Goal: Information Seeking & Learning: Learn about a topic

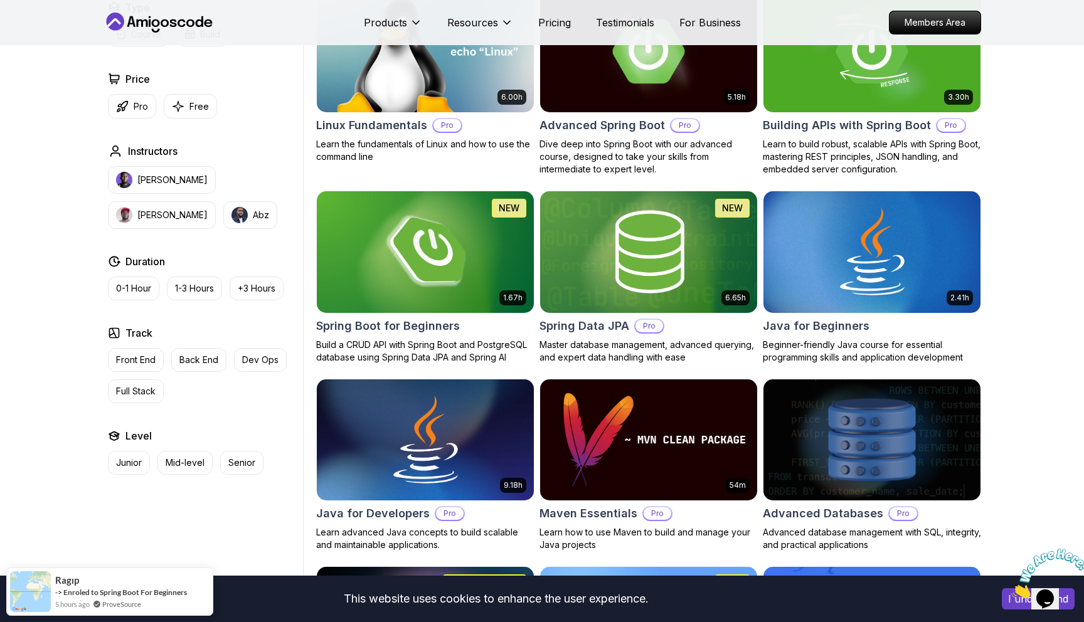
scroll to position [405, 0]
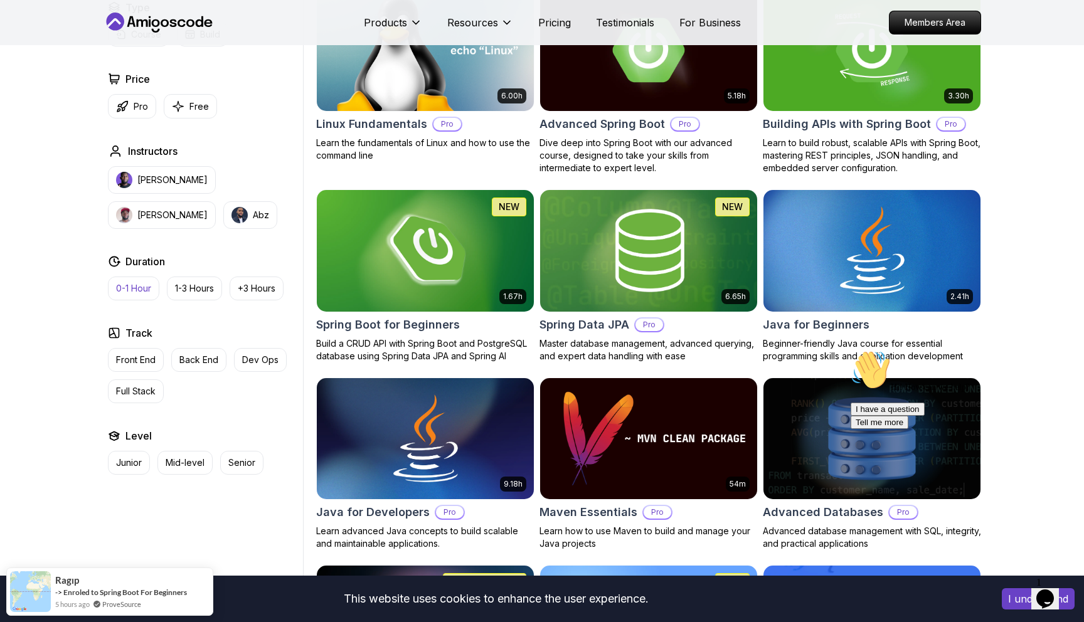
click at [138, 287] on p "0-1 Hour" at bounding box center [133, 288] width 35 height 13
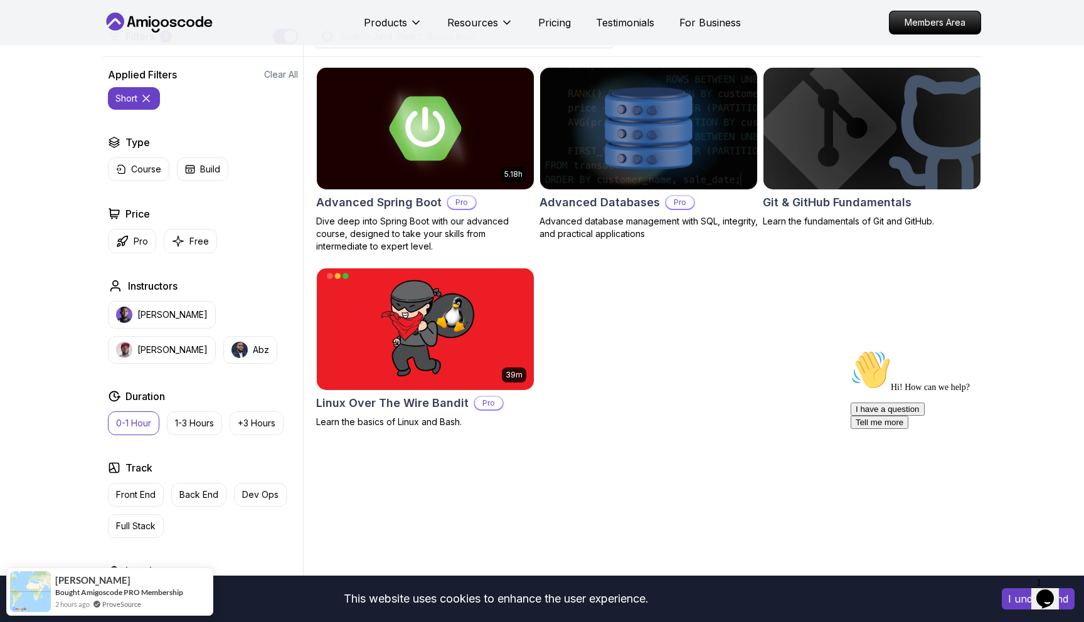
scroll to position [317, 0]
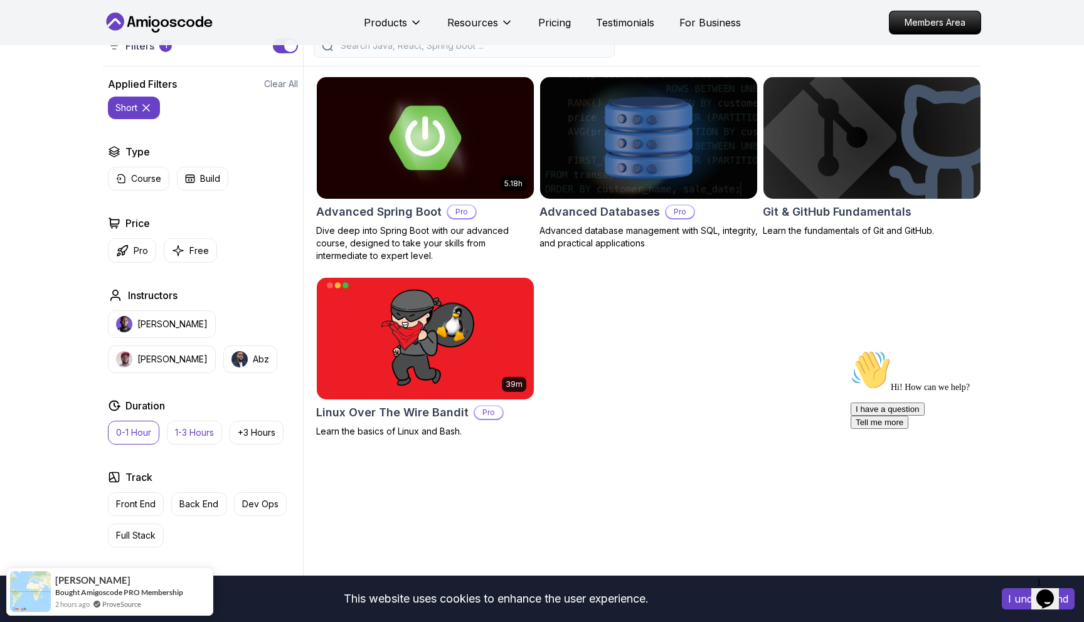
click at [199, 432] on p "1-3 Hours" at bounding box center [194, 433] width 39 height 13
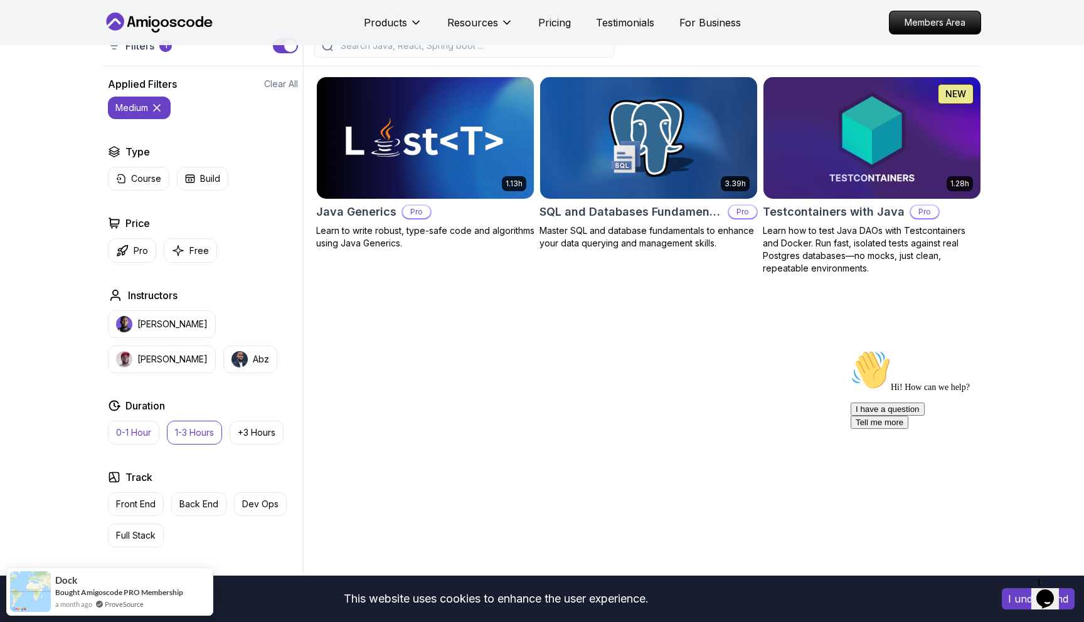
click at [137, 434] on p "0-1 Hour" at bounding box center [133, 433] width 35 height 13
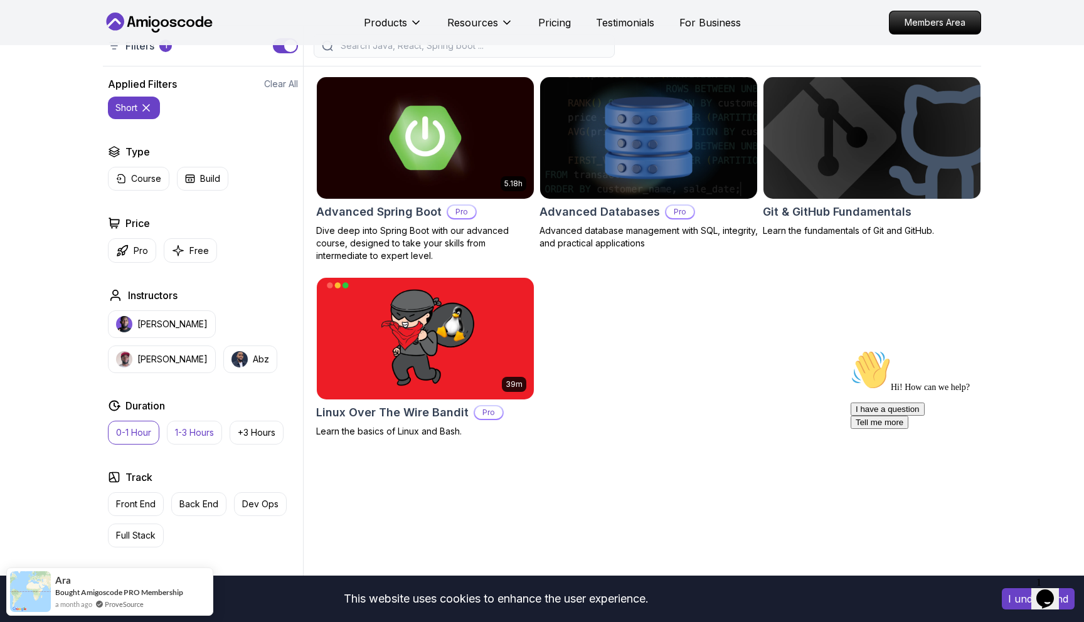
click at [182, 428] on p "1-3 Hours" at bounding box center [194, 433] width 39 height 13
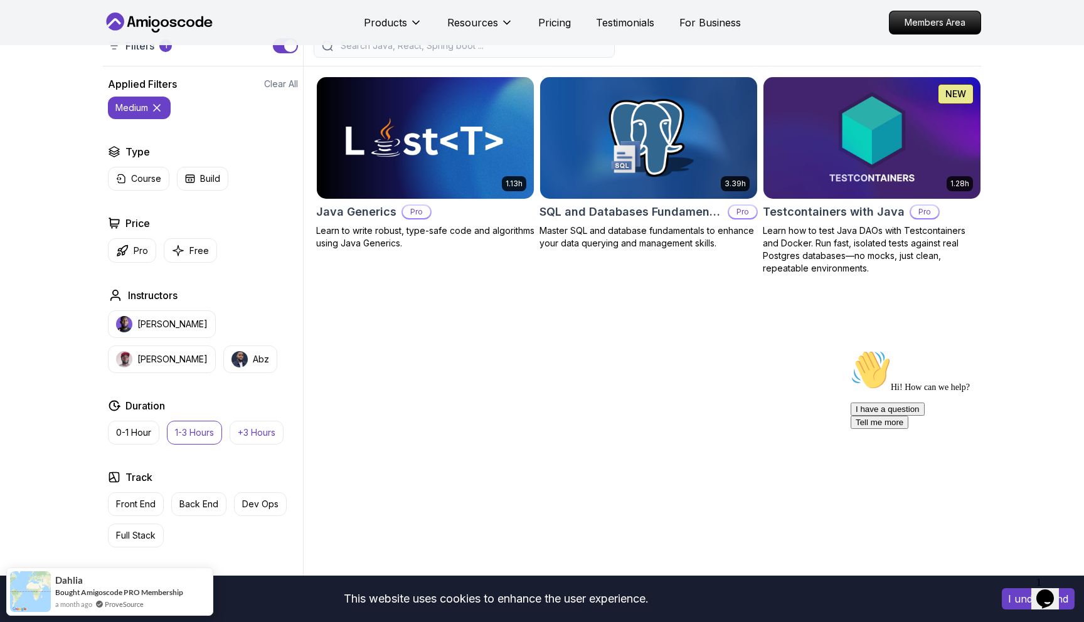
click at [268, 430] on p "+3 Hours" at bounding box center [257, 433] width 38 height 13
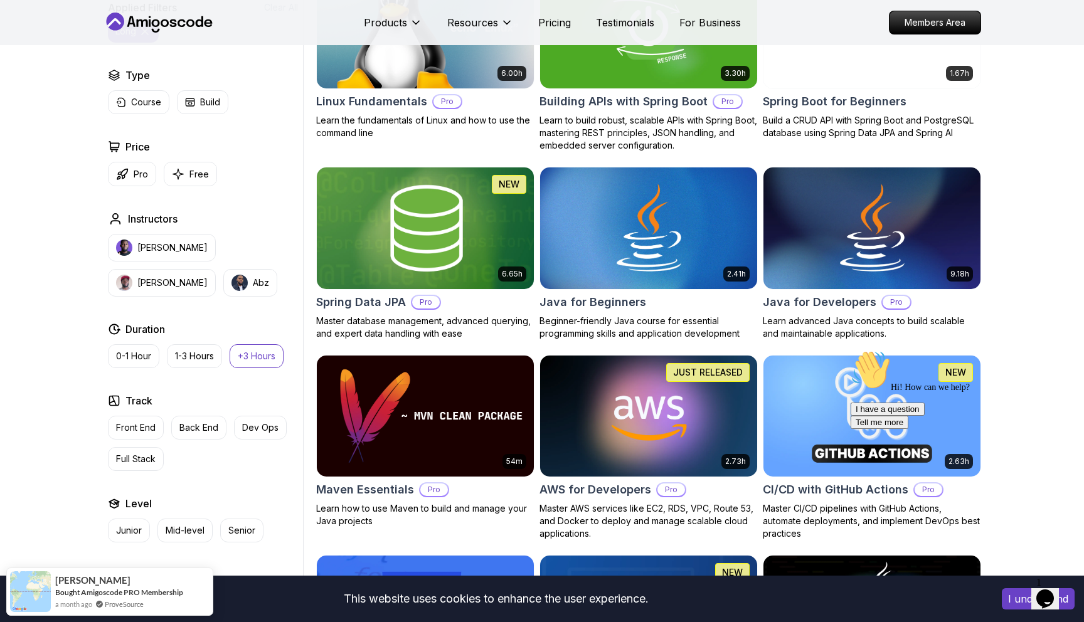
scroll to position [438, 0]
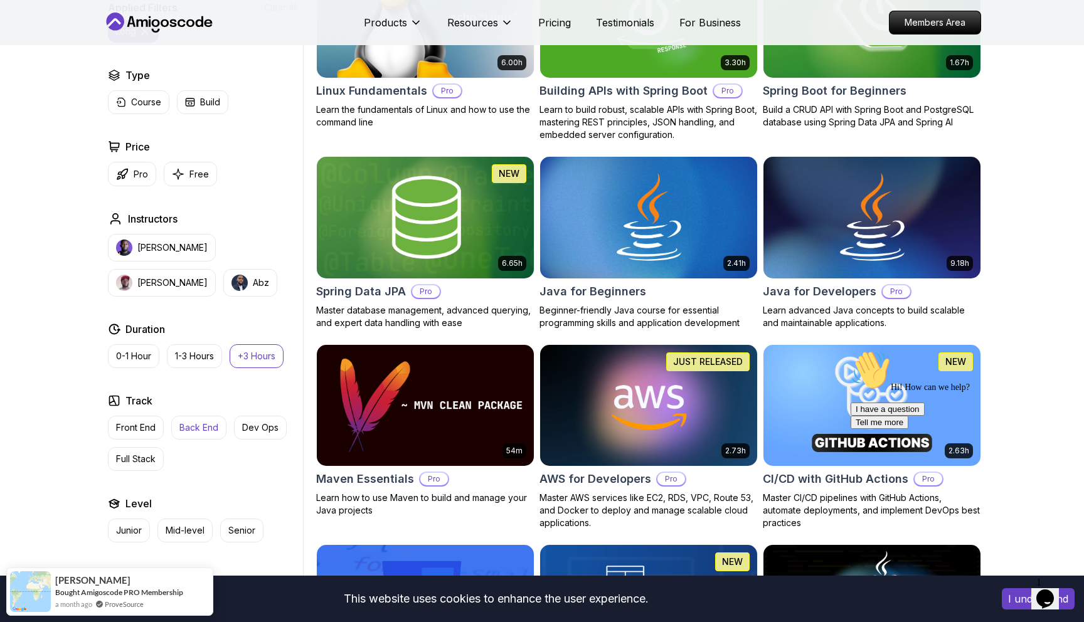
click at [200, 428] on p "Back End" at bounding box center [198, 428] width 39 height 13
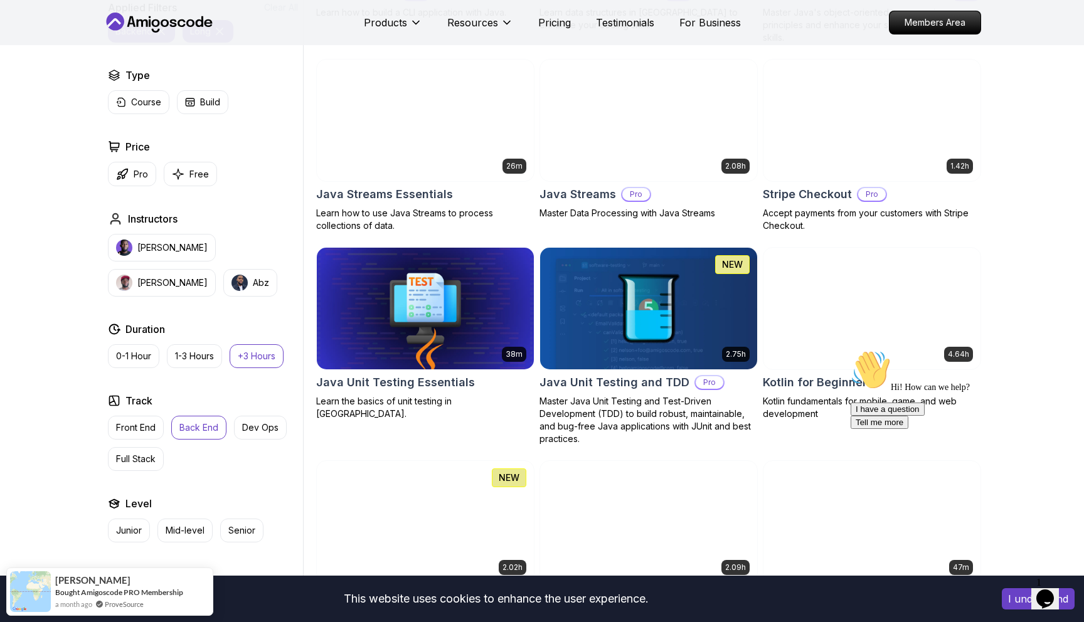
scroll to position [721, 0]
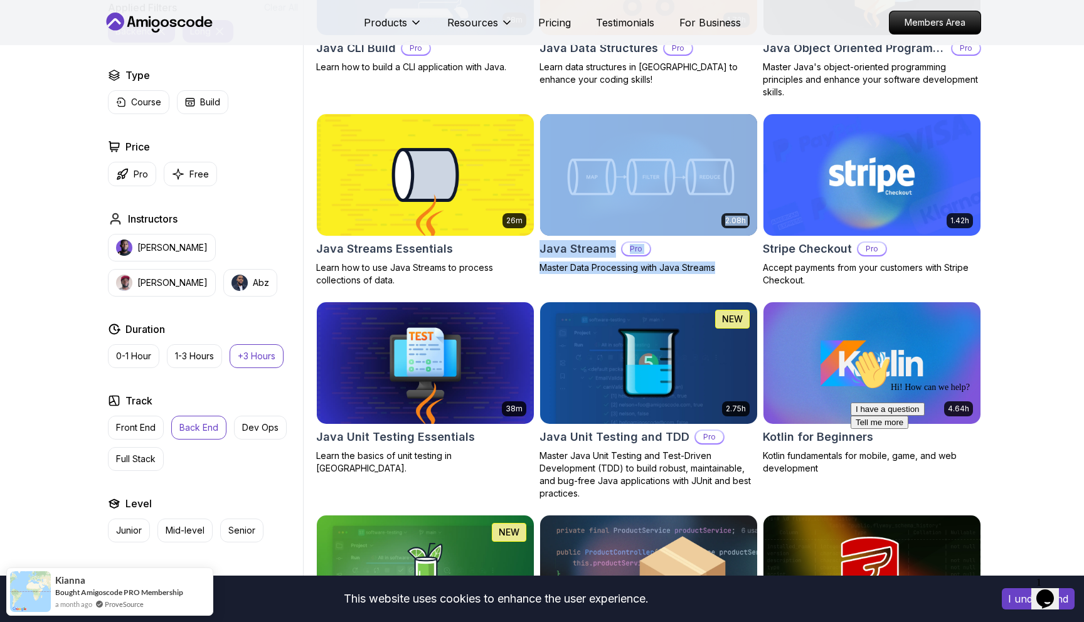
scroll to position [882, 0]
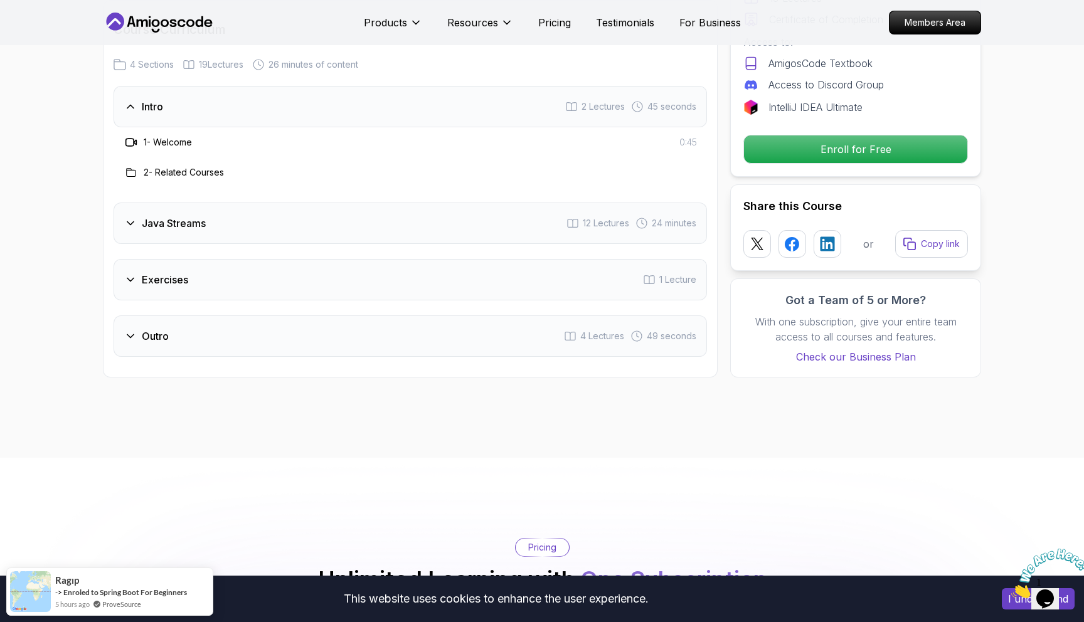
scroll to position [1413, 0]
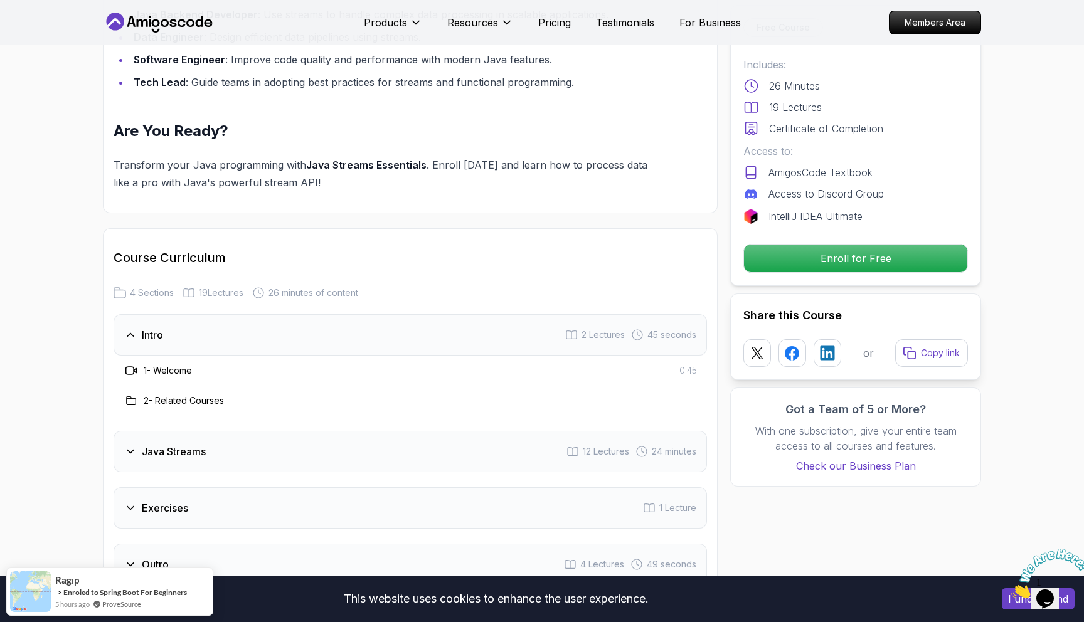
click at [296, 431] on div "Java Streams 12 Lectures 24 minutes" at bounding box center [410, 451] width 593 height 41
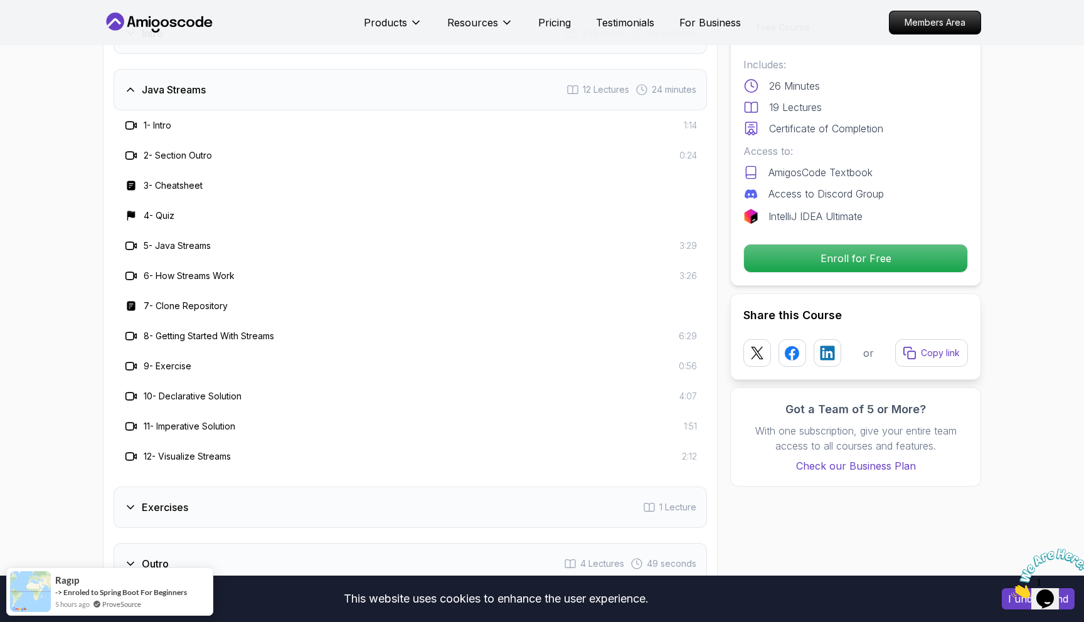
scroll to position [1719, 0]
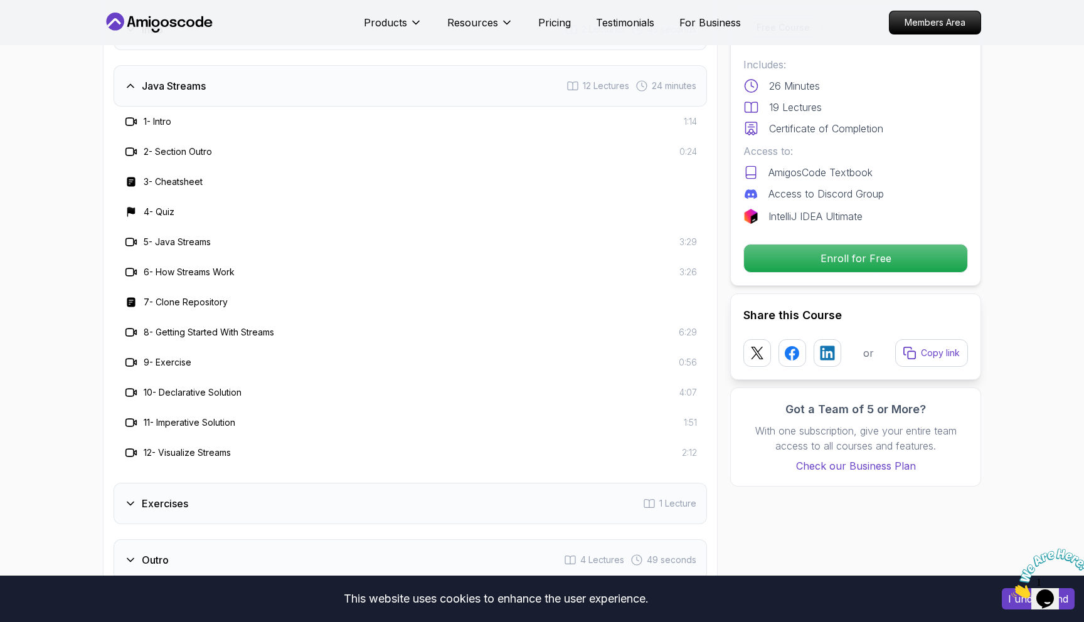
click at [273, 483] on div "Exercises 1 Lecture" at bounding box center [410, 503] width 593 height 41
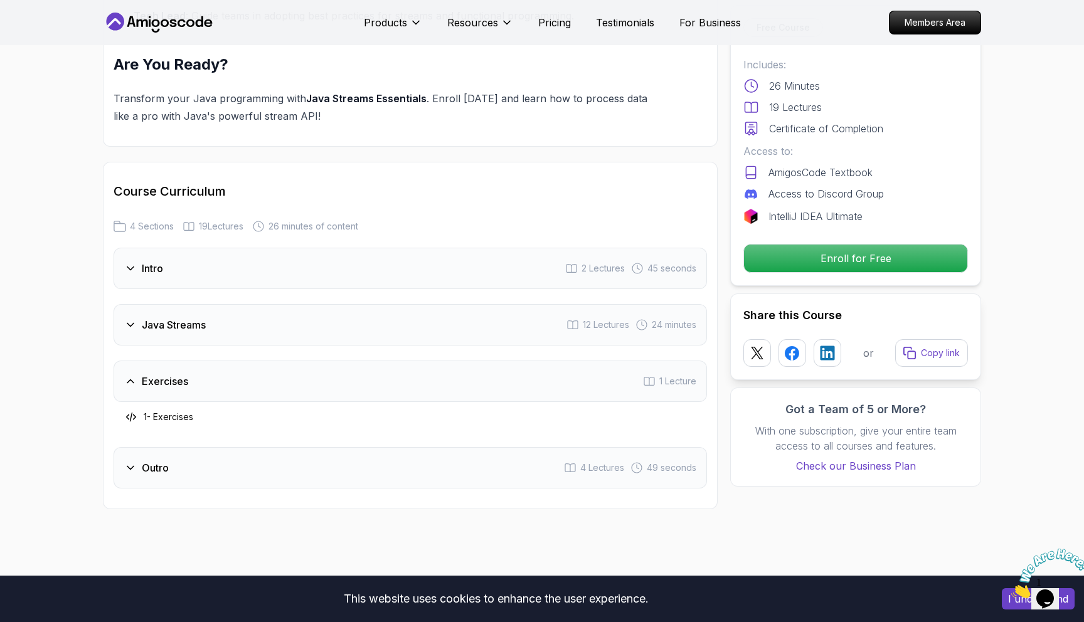
scroll to position [1478, 0]
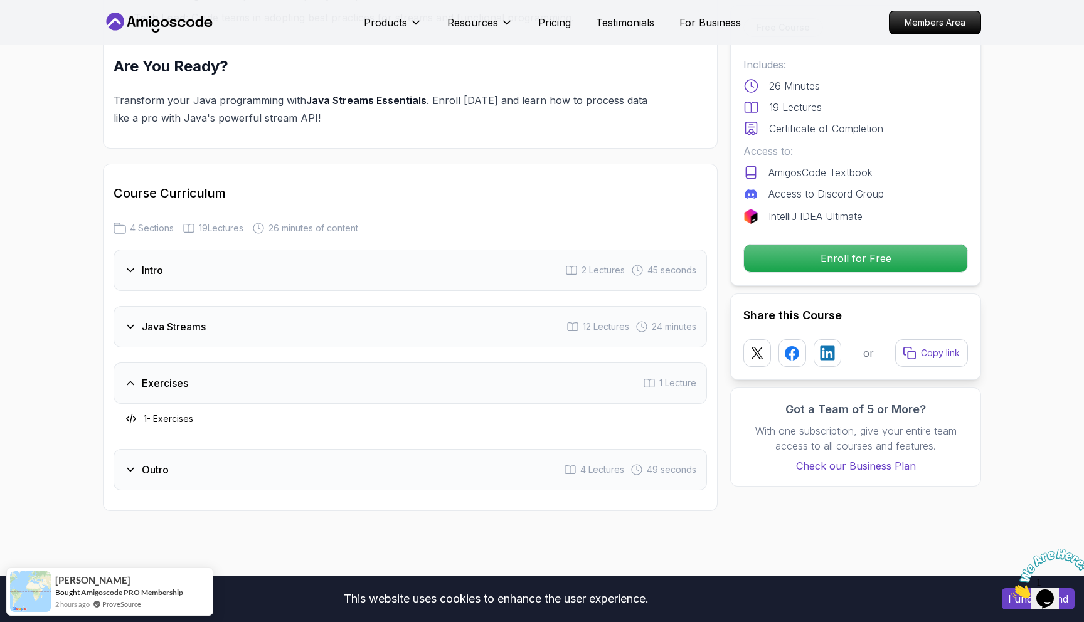
click at [245, 306] on div "Java Streams 12 Lectures 24 minutes" at bounding box center [410, 326] width 593 height 41
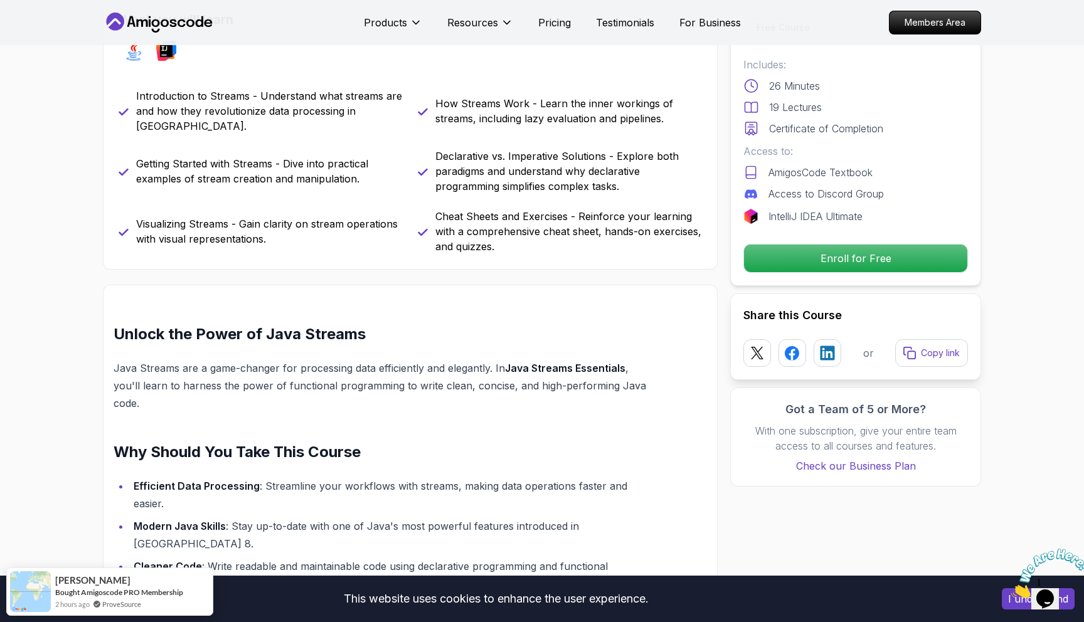
scroll to position [769, 0]
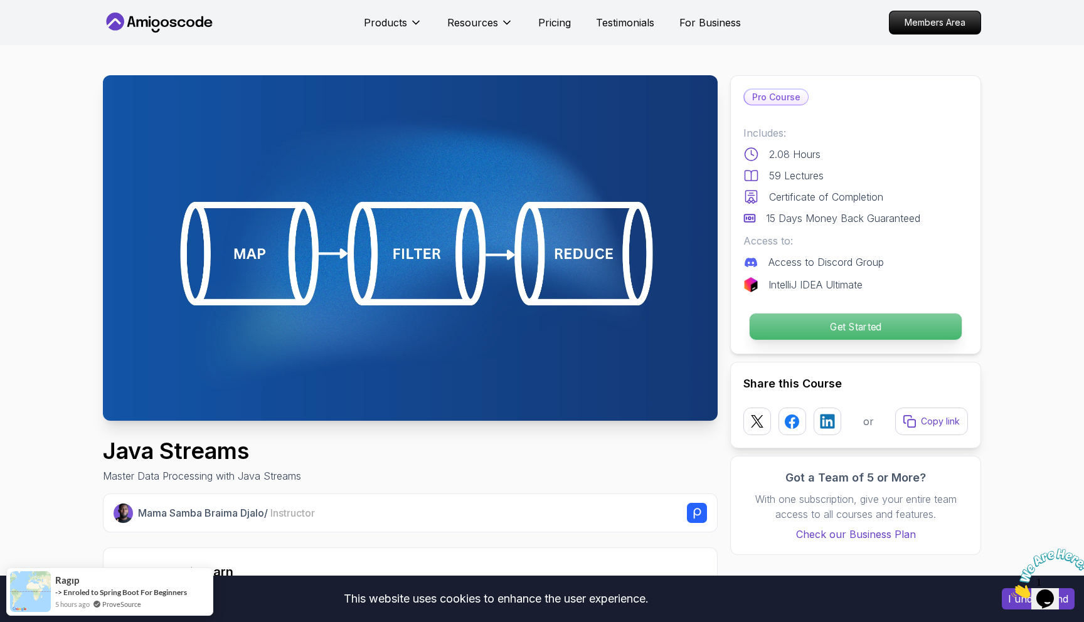
click at [782, 329] on p "Get Started" at bounding box center [856, 327] width 212 height 26
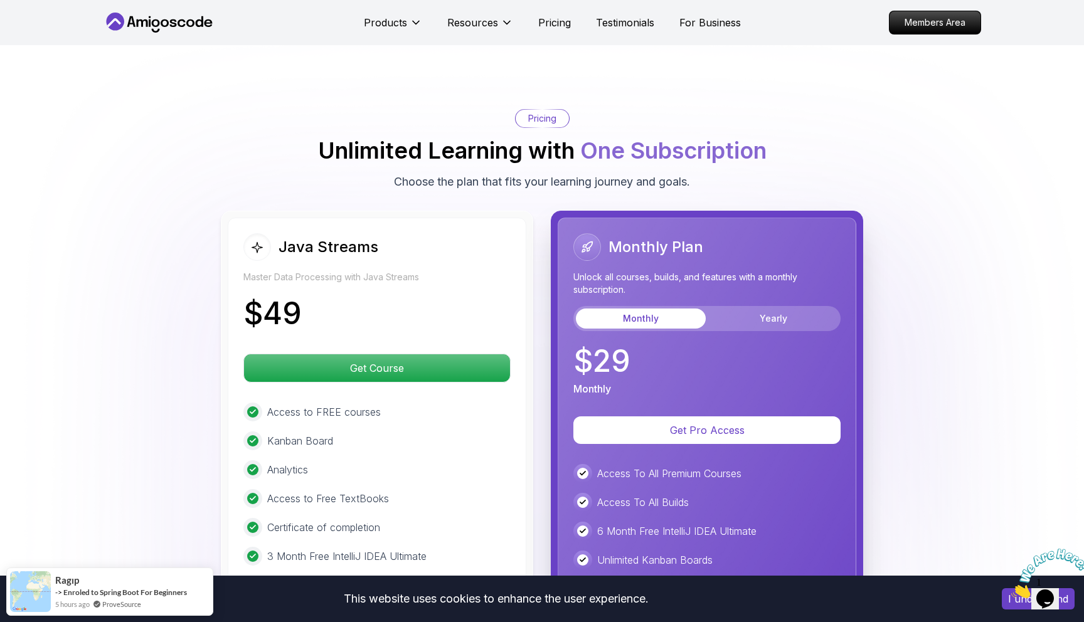
scroll to position [2591, 0]
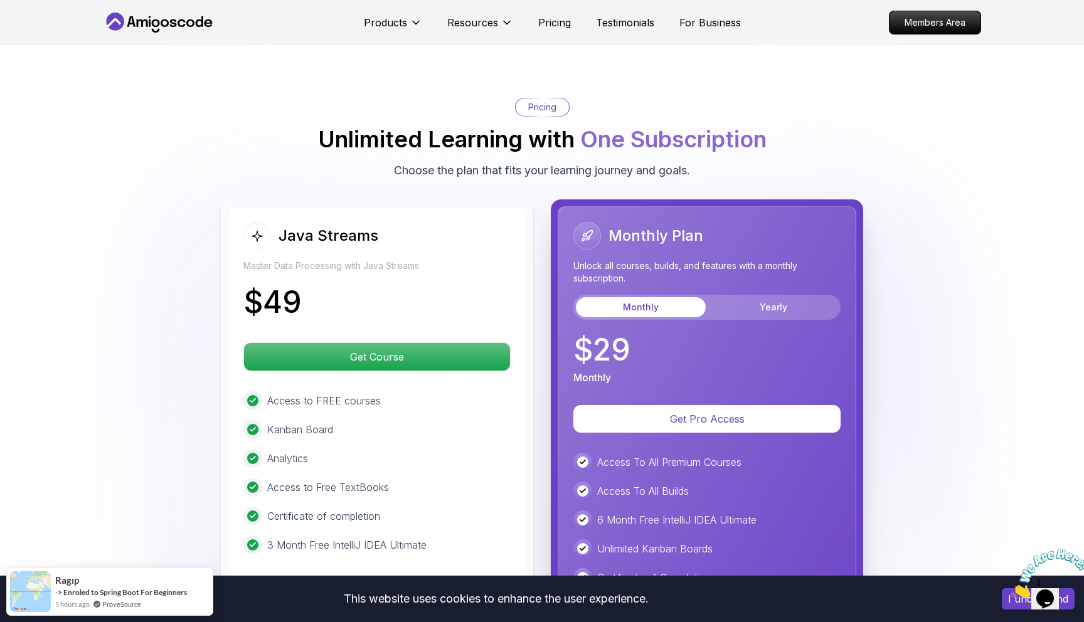
click at [727, 199] on body "This website uses cookies to enhance the user experience. I understand Products…" at bounding box center [542, 9] width 1084 height 5200
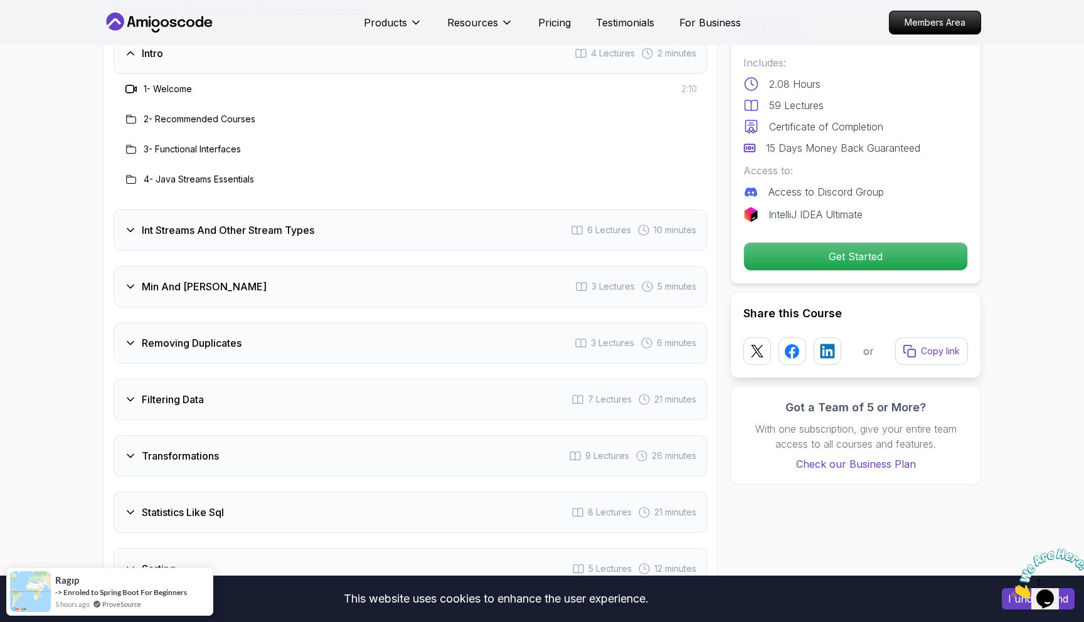
scroll to position [1701, 0]
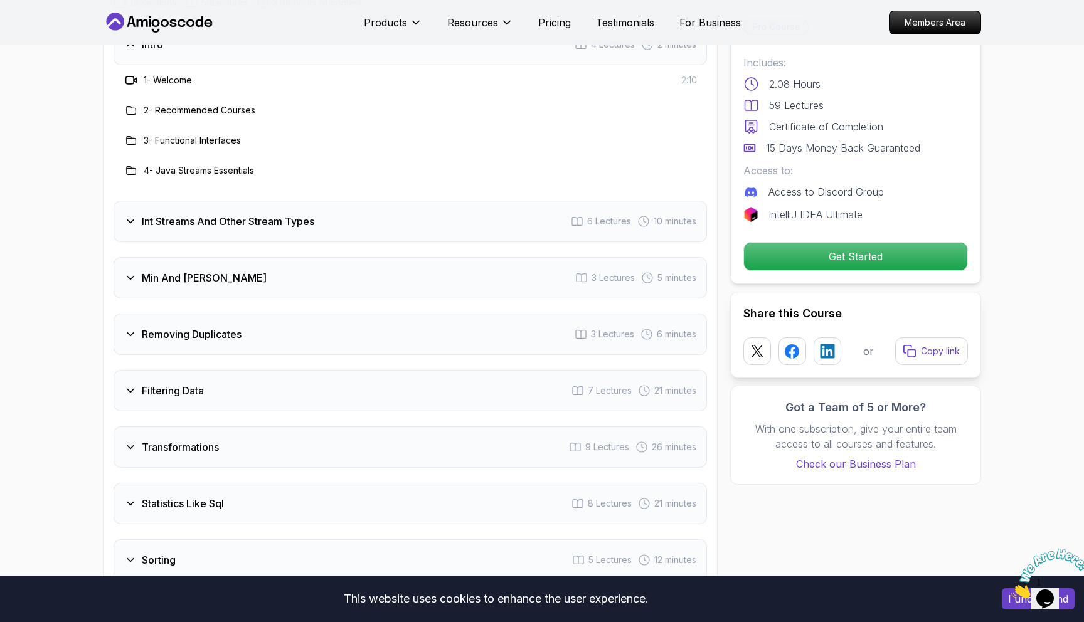
click at [282, 214] on h3 "Int Streams And Other Stream Types" at bounding box center [228, 221] width 172 height 15
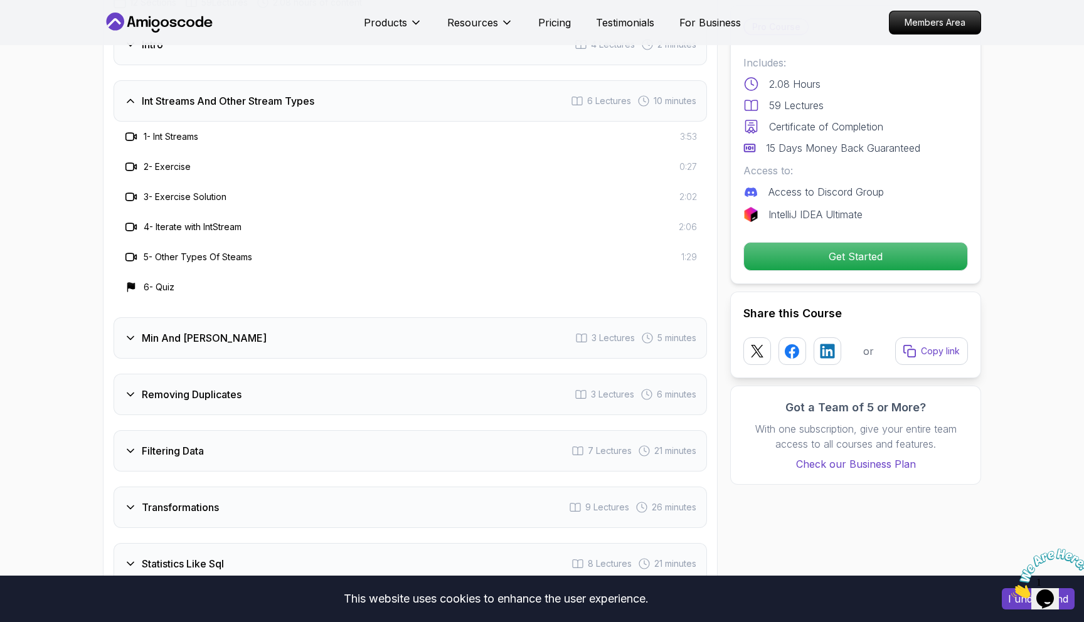
click at [268, 317] on div "Min And Max 3 Lectures 5 minutes" at bounding box center [410, 337] width 593 height 41
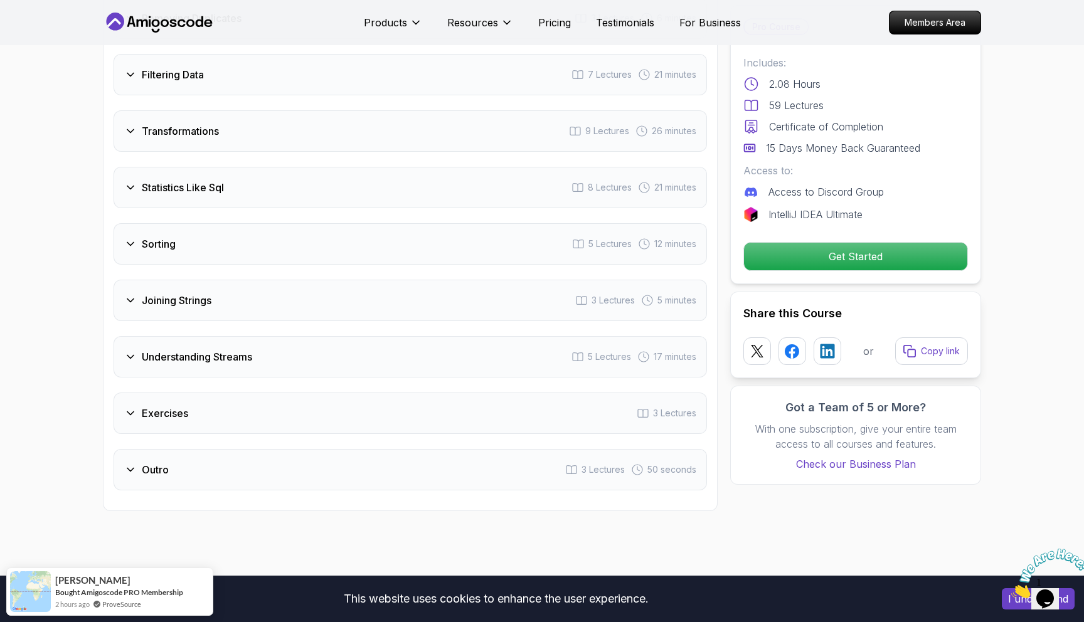
scroll to position [1997, 0]
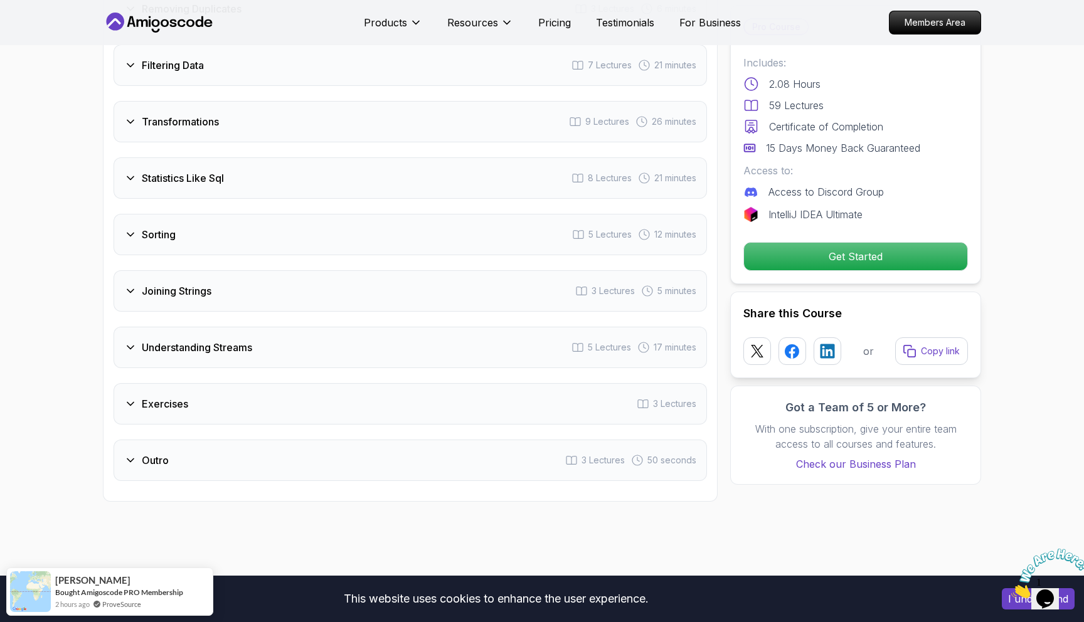
click at [247, 365] on div "Intro 4 Lectures 2 minutes Int Streams And Other Stream Types 6 Lectures 10 min…" at bounding box center [410, 104] width 593 height 753
click at [243, 327] on div "Understanding Streams 5 Lectures 17 minutes" at bounding box center [410, 347] width 593 height 41
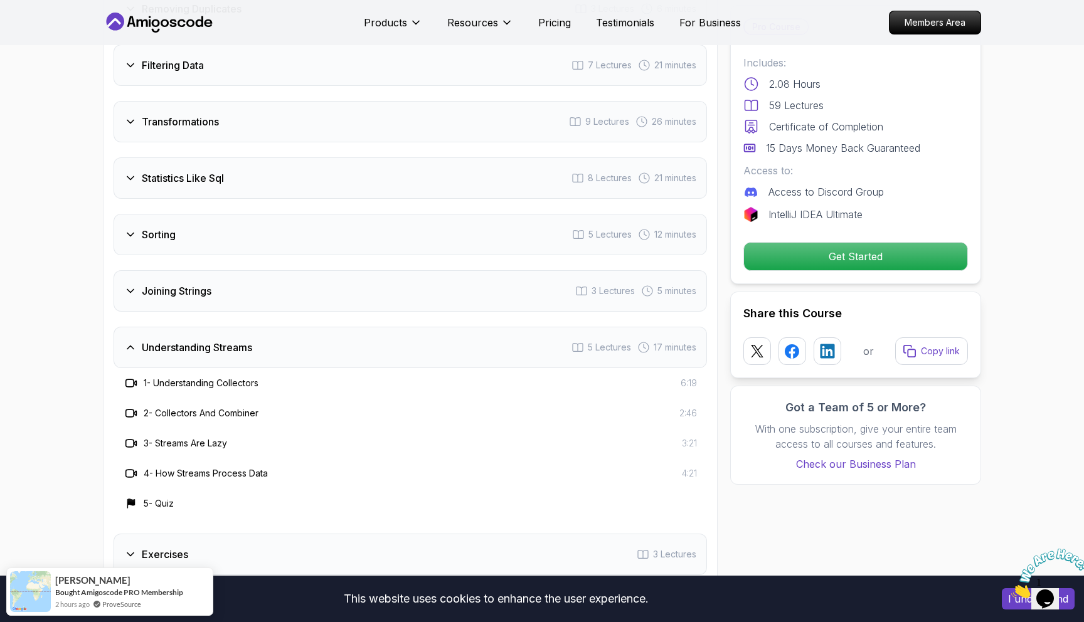
click at [250, 282] on div "Joining Strings 3 Lectures 5 minutes" at bounding box center [410, 290] width 593 height 41
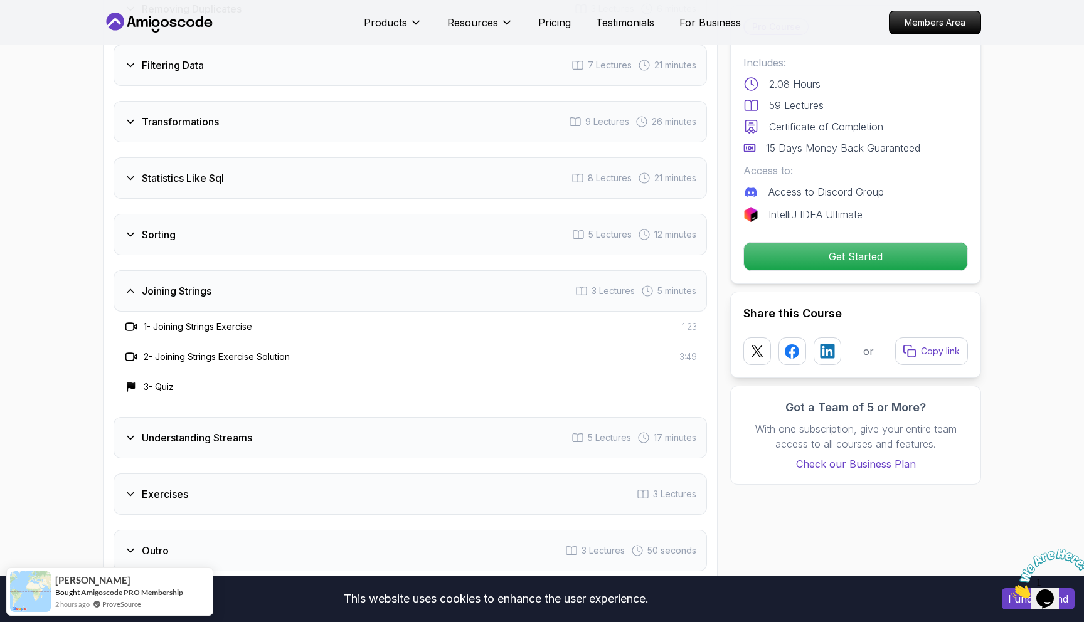
click at [248, 231] on div "Sorting 5 Lectures 12 minutes" at bounding box center [410, 234] width 593 height 41
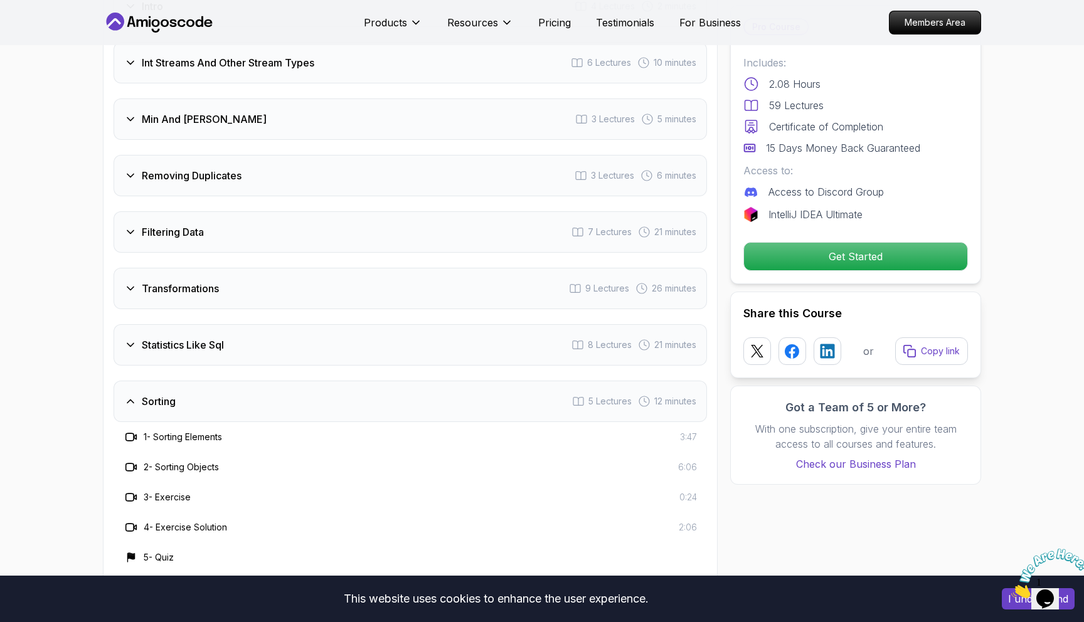
scroll to position [1724, 0]
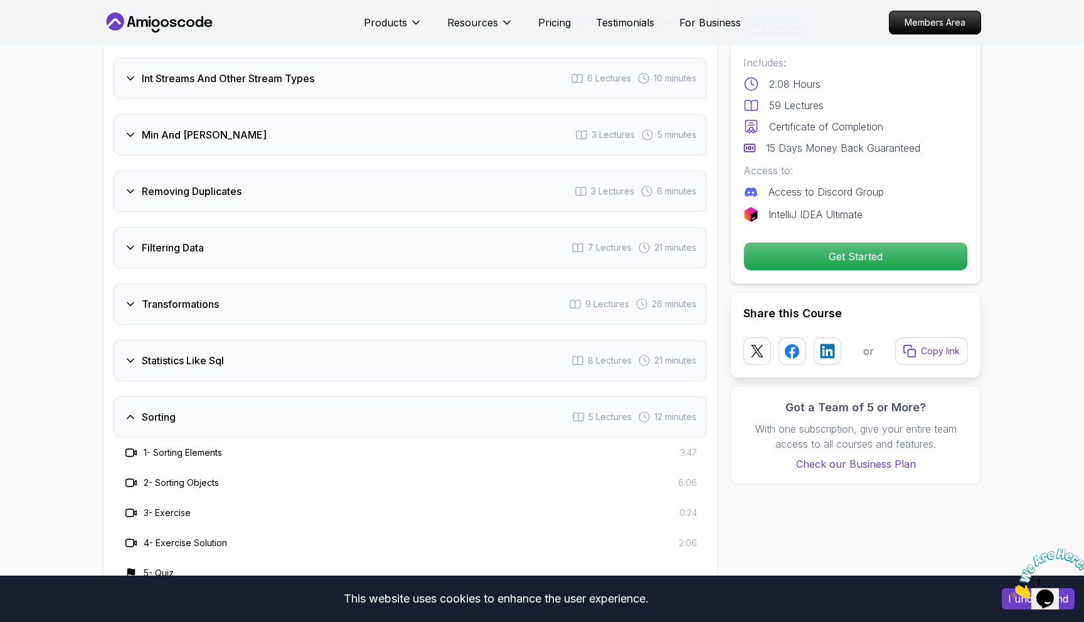
click at [252, 356] on div "Statistics Like Sql 8 Lectures 21 minutes" at bounding box center [410, 360] width 593 height 41
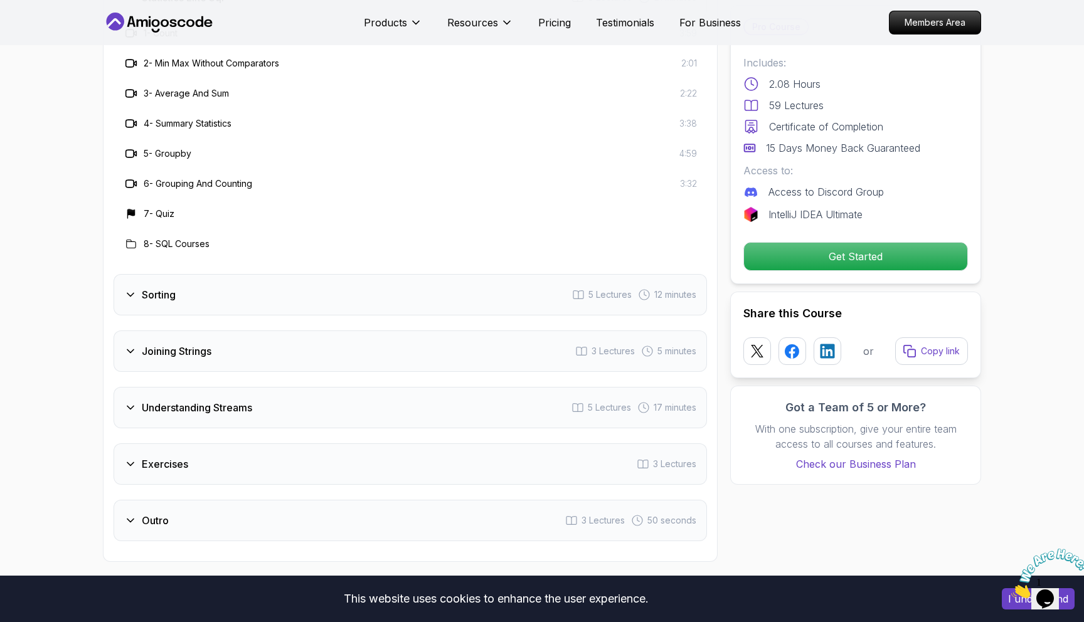
scroll to position [2106, 0]
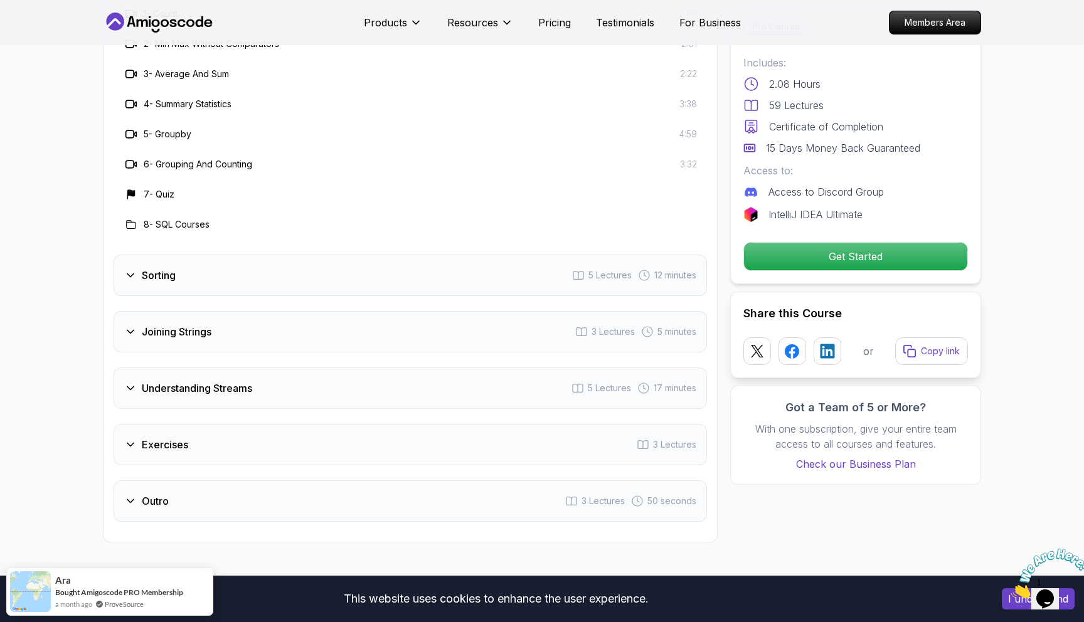
click at [276, 425] on div "Exercises 3 Lectures" at bounding box center [410, 444] width 593 height 41
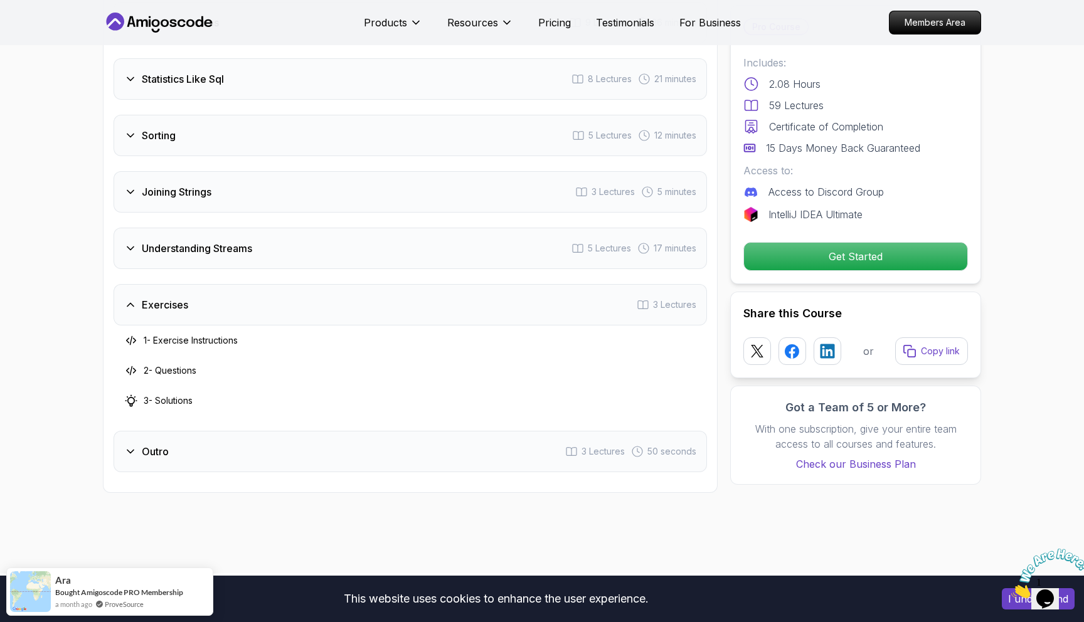
scroll to position [2010, 0]
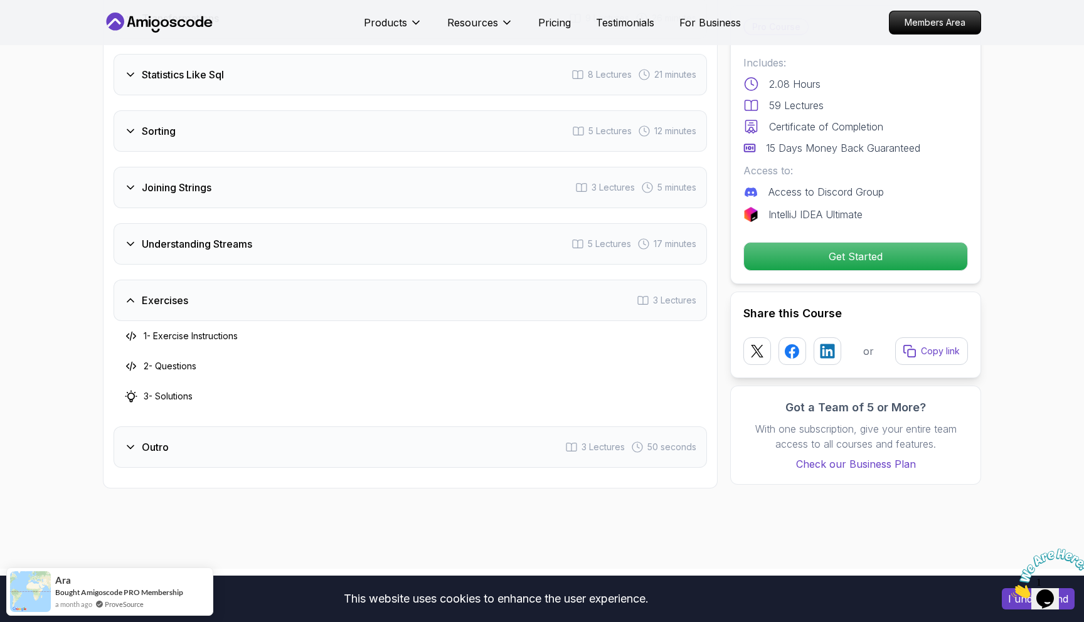
click at [252, 460] on div "Course Curriculum 12 Sections 59 Lectures 2.08 hours of content Intro 4 Lecture…" at bounding box center [410, 58] width 615 height 859
click at [252, 435] on div "Outro 3 Lectures 50 seconds" at bounding box center [410, 447] width 593 height 41
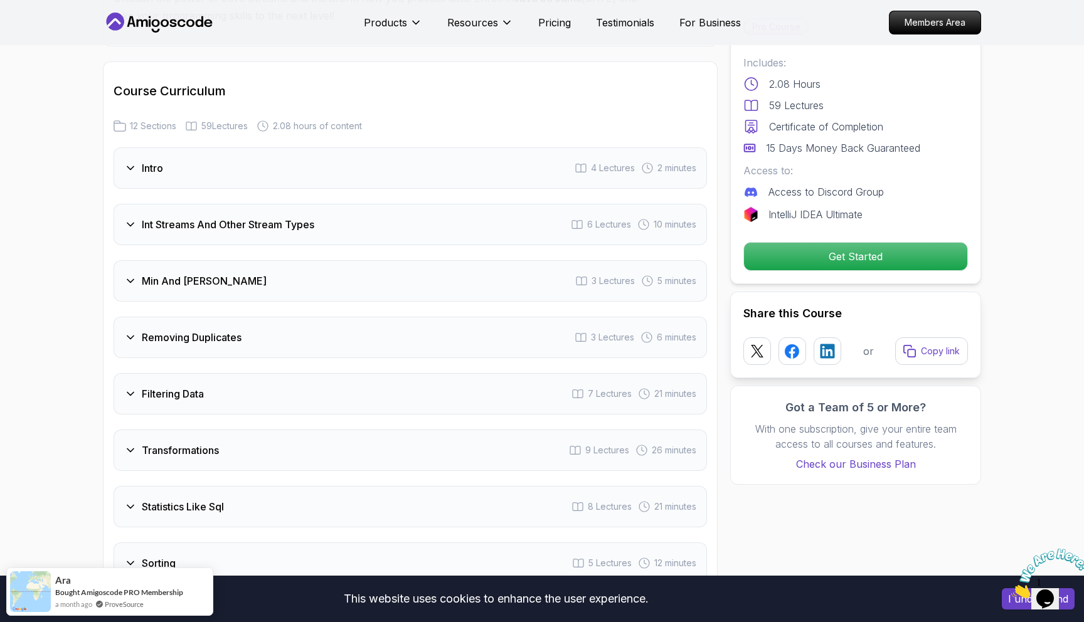
scroll to position [1453, 0]
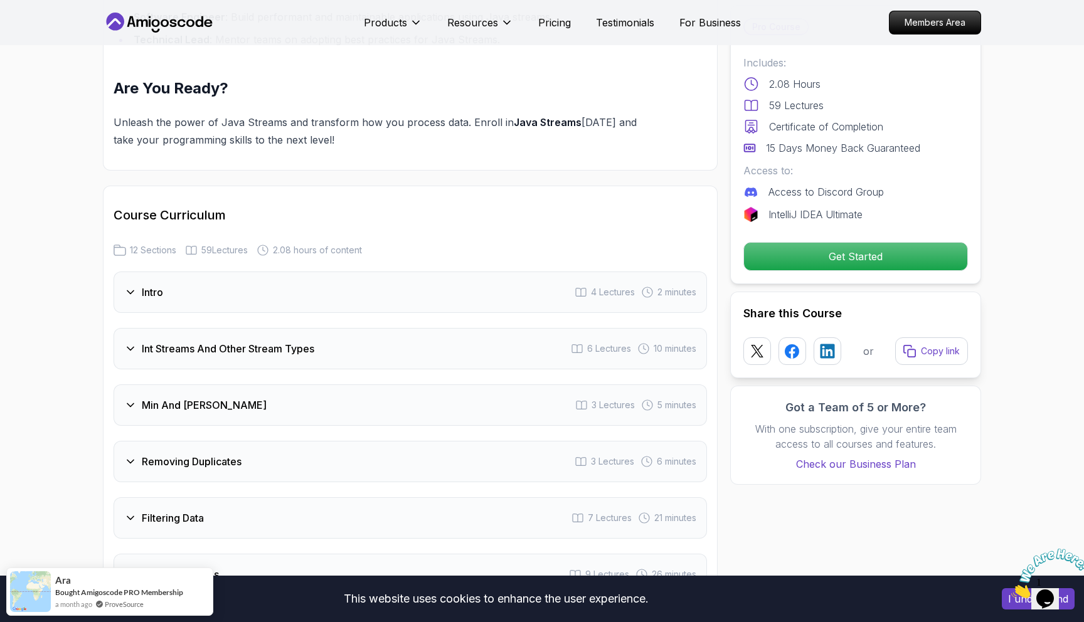
click at [265, 328] on div "Int Streams And Other Stream Types 6 Lectures 10 minutes" at bounding box center [410, 348] width 593 height 41
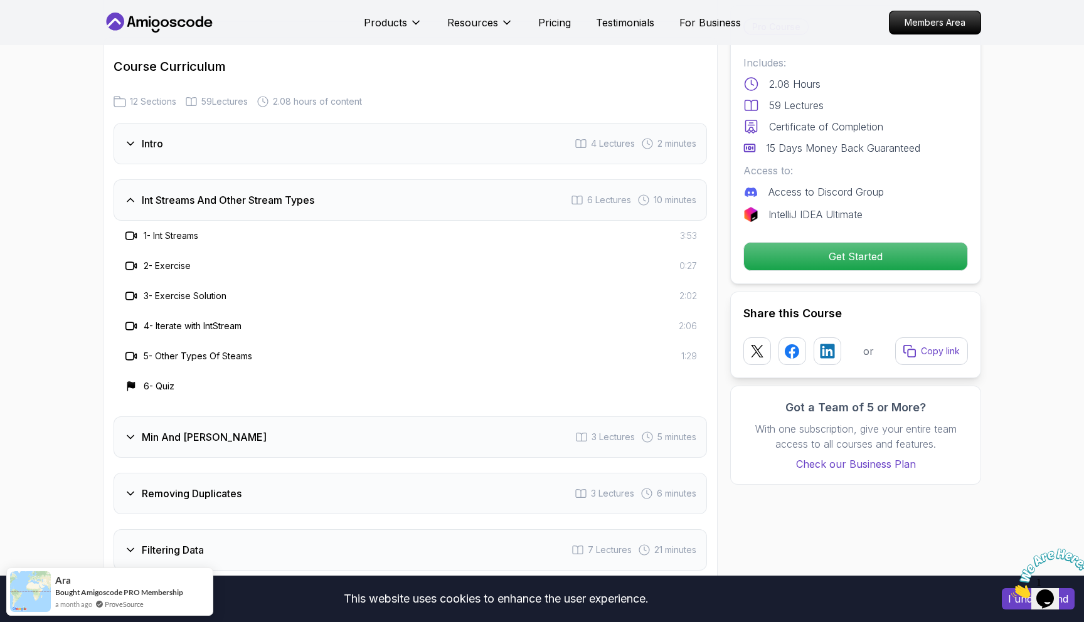
scroll to position [1629, 0]
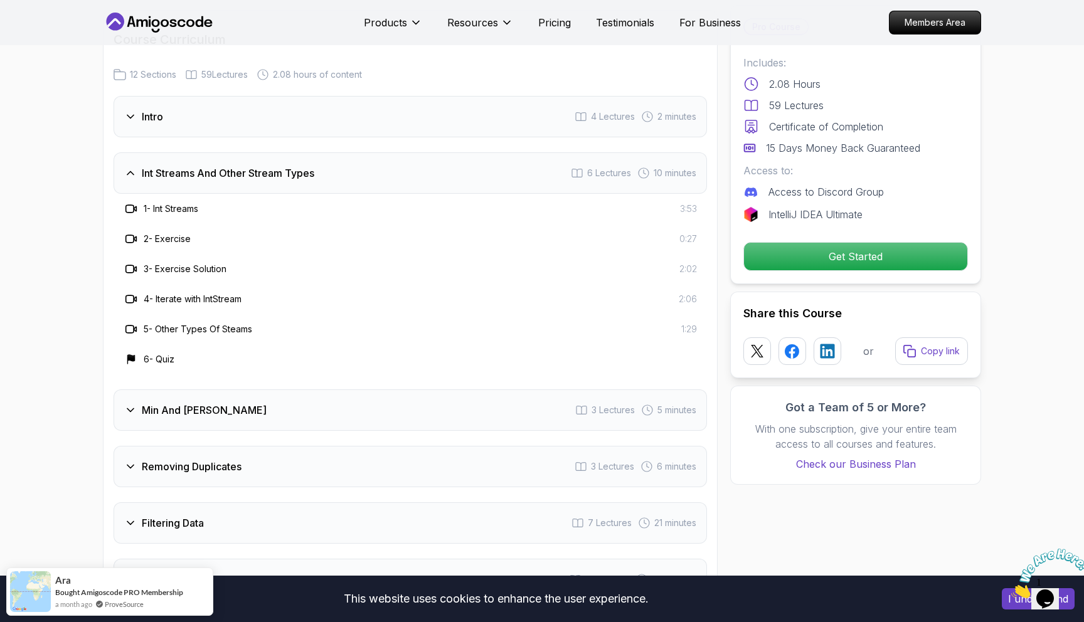
click at [276, 390] on div "Min And Max 3 Lectures 5 minutes" at bounding box center [410, 410] width 593 height 41
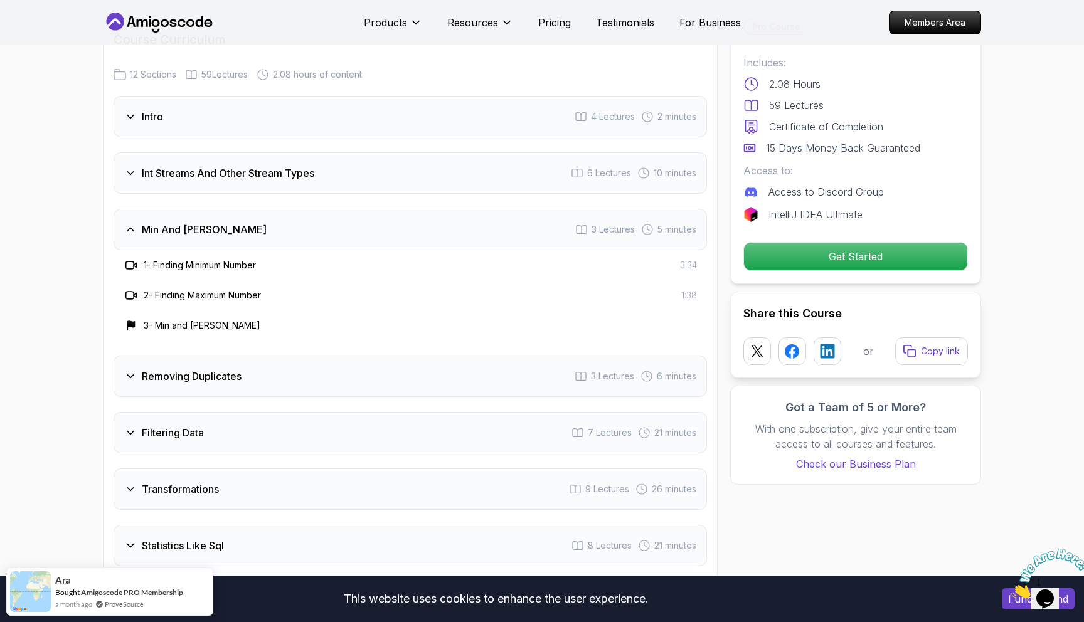
click at [270, 362] on div "Removing Duplicates 3 Lectures 6 minutes" at bounding box center [410, 376] width 593 height 41
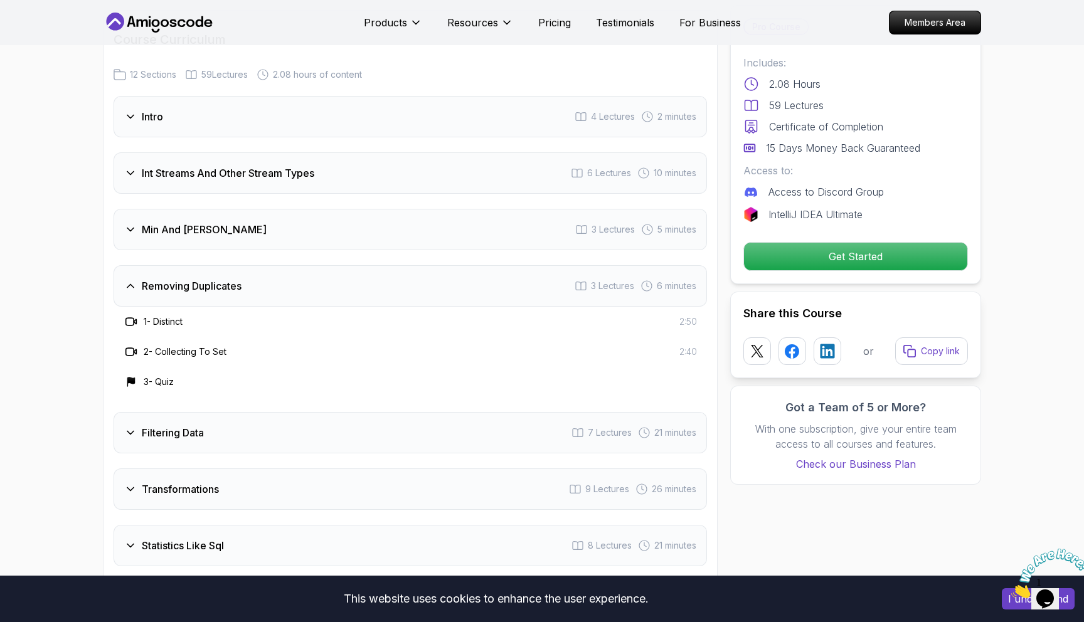
click at [263, 475] on div "Transformations 9 Lectures 26 minutes" at bounding box center [410, 489] width 593 height 41
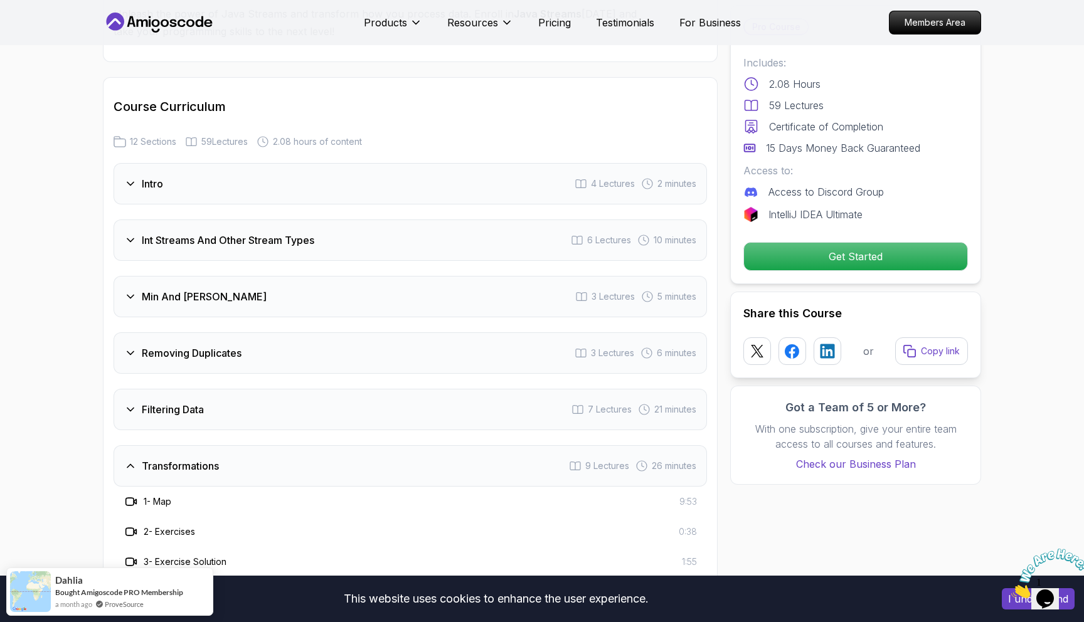
scroll to position [1558, 0]
click at [273, 235] on div "Int Streams And Other Stream Types 6 Lectures 10 minutes" at bounding box center [410, 243] width 593 height 41
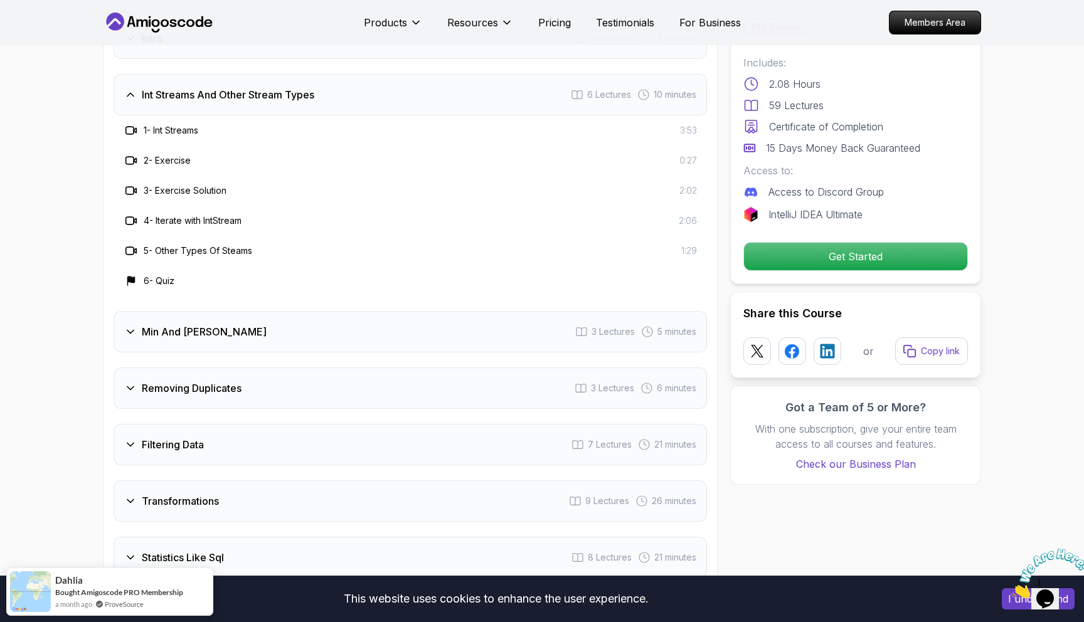
scroll to position [1721, 0]
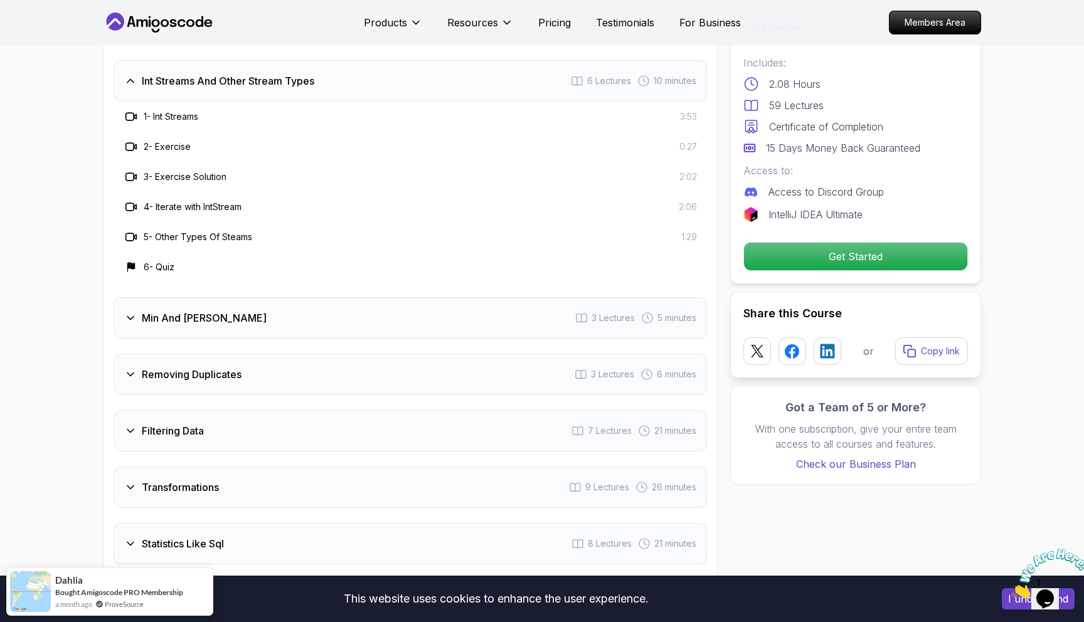
click at [304, 300] on div "Min And Max 3 Lectures 5 minutes" at bounding box center [410, 317] width 593 height 41
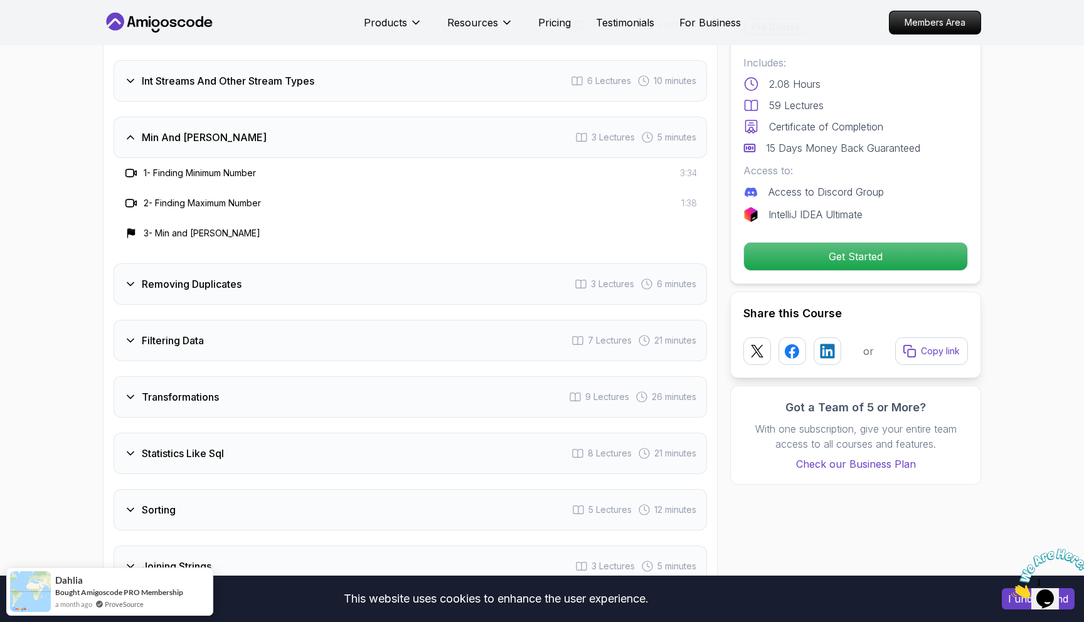
click at [300, 263] on div "Removing Duplicates 3 Lectures 6 minutes" at bounding box center [410, 283] width 593 height 41
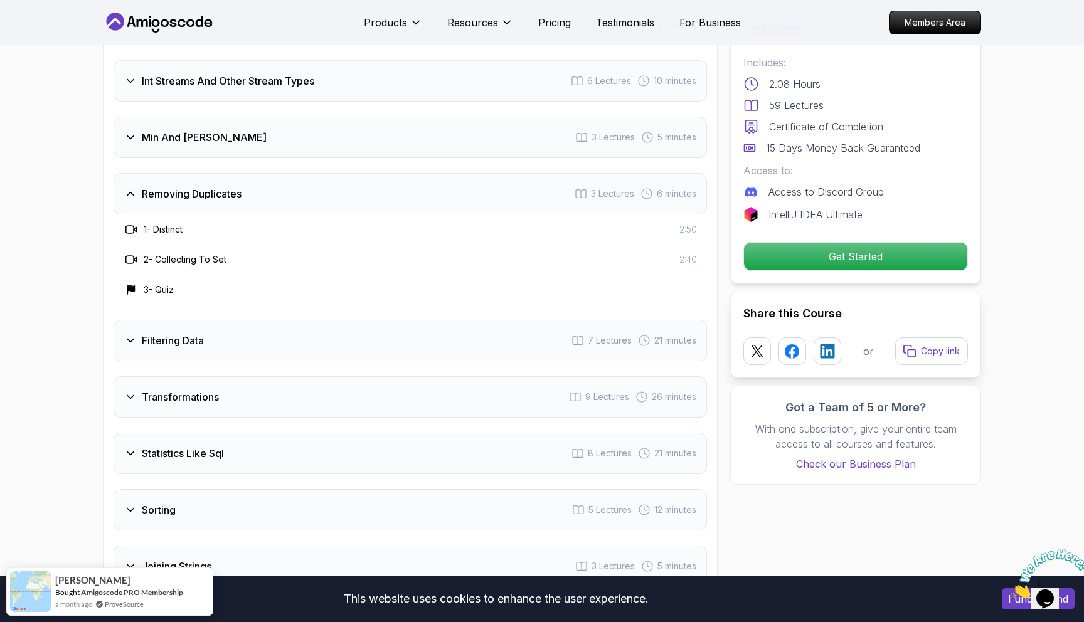
click at [291, 330] on div "Filtering Data 7 Lectures 21 minutes" at bounding box center [410, 340] width 593 height 41
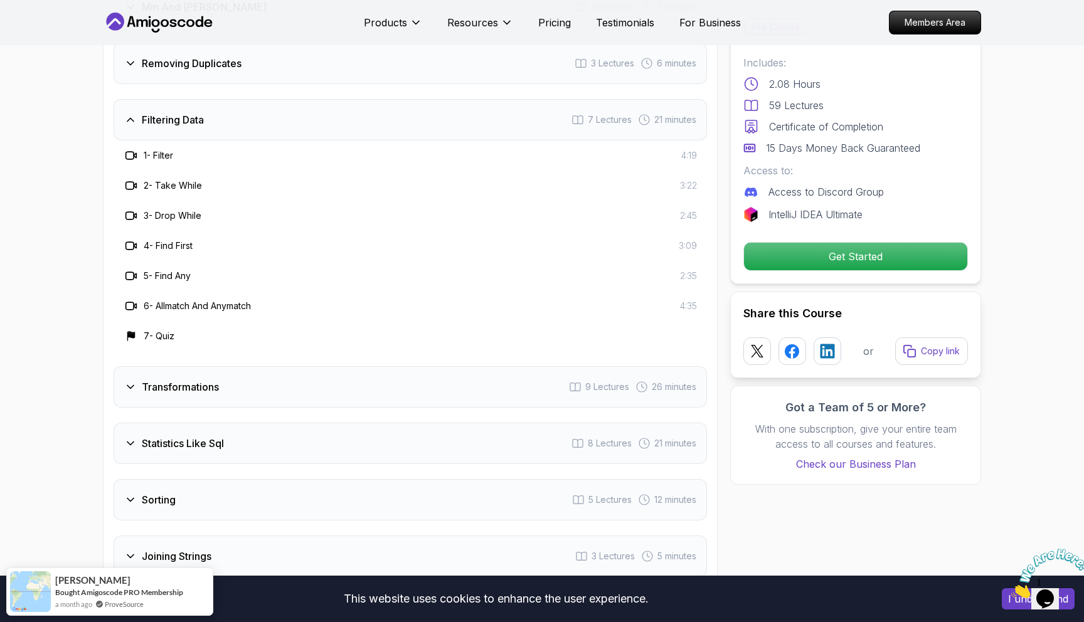
scroll to position [1860, 0]
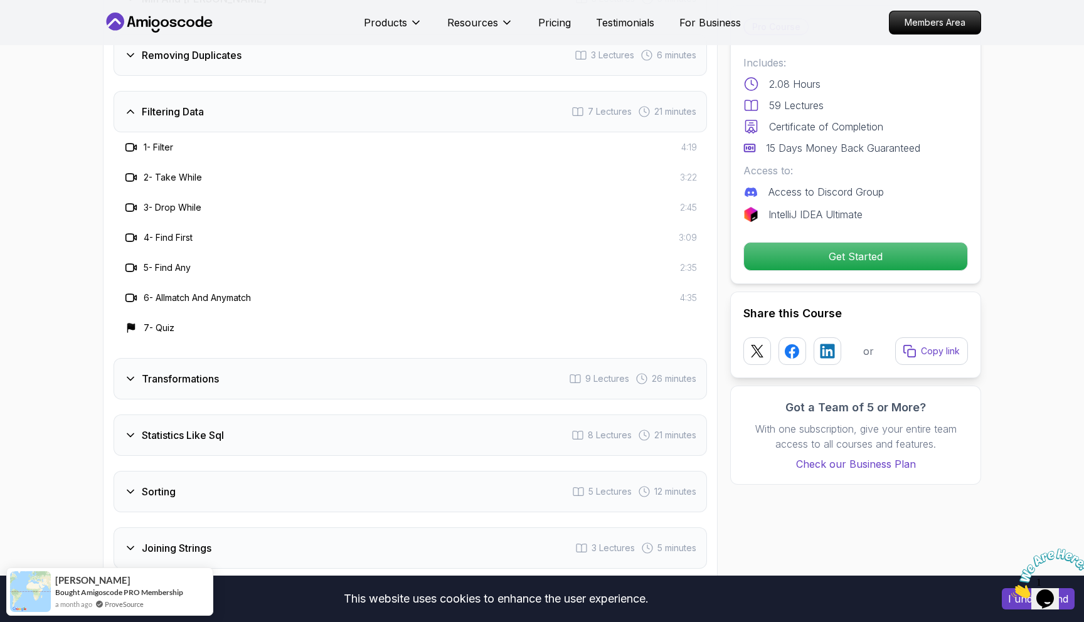
click at [292, 358] on div "Transformations 9 Lectures 26 minutes" at bounding box center [410, 378] width 593 height 41
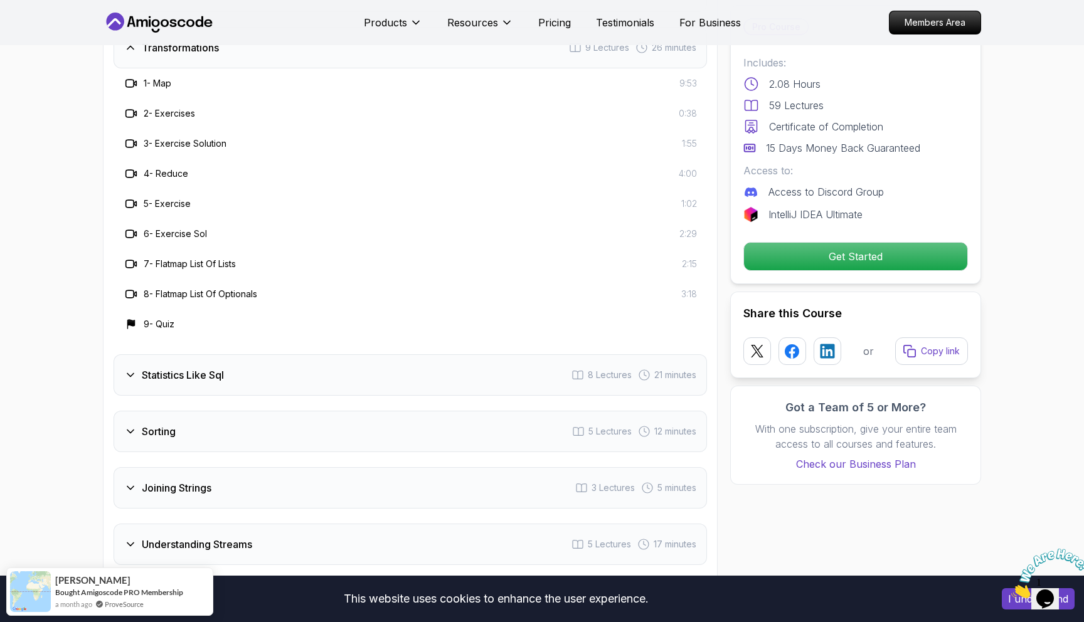
scroll to position [1976, 0]
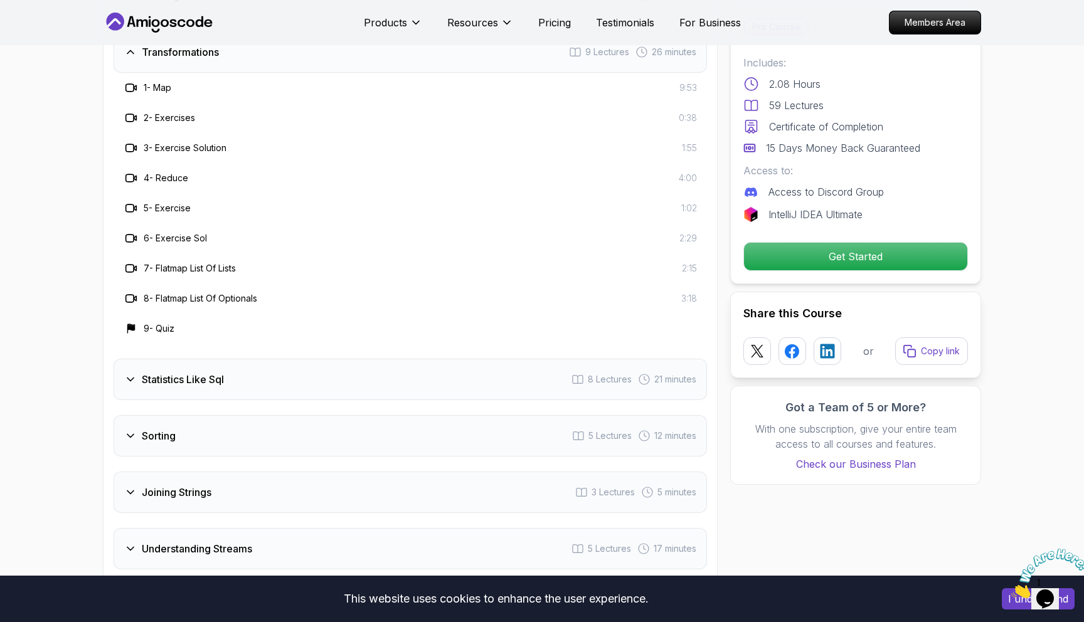
click at [306, 364] on div "Statistics Like Sql 8 Lectures 21 minutes" at bounding box center [410, 379] width 593 height 41
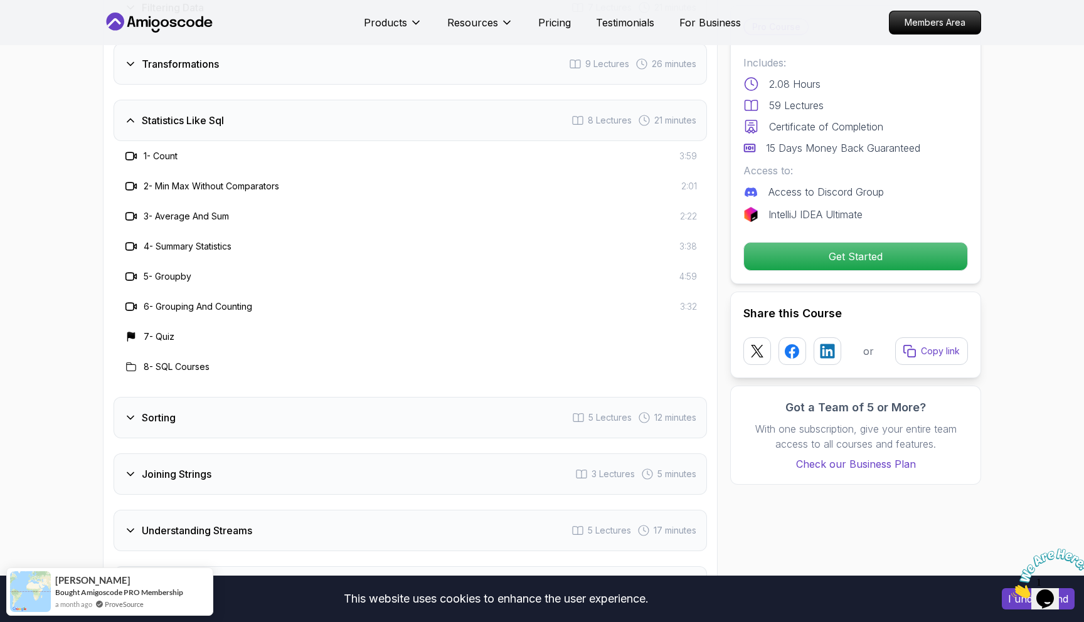
scroll to position [1960, 0]
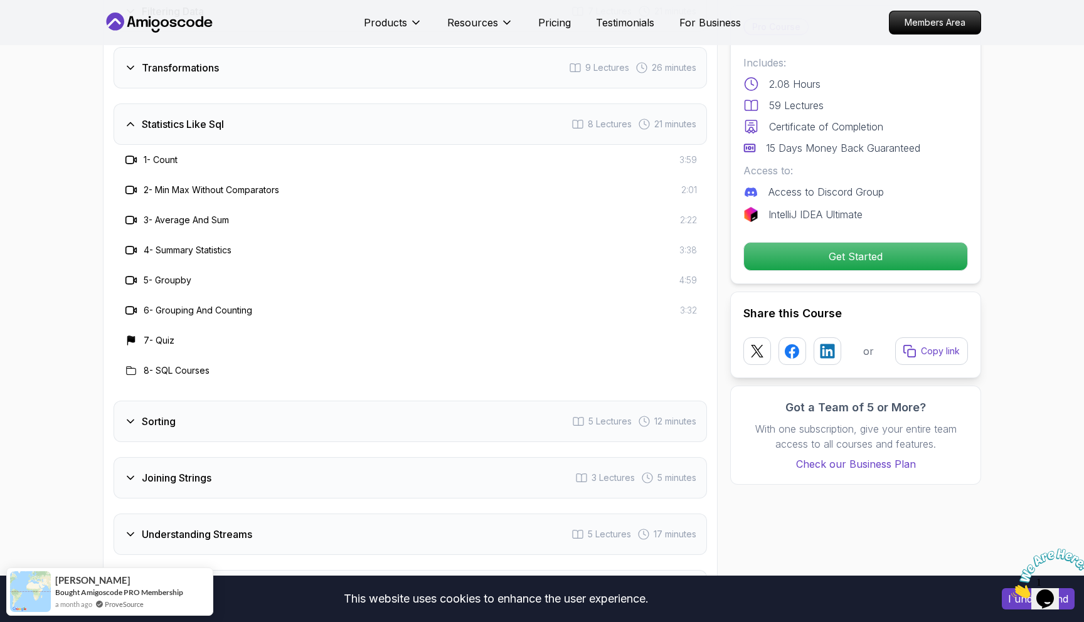
click at [312, 401] on div "Sorting 5 Lectures 12 minutes" at bounding box center [410, 421] width 593 height 41
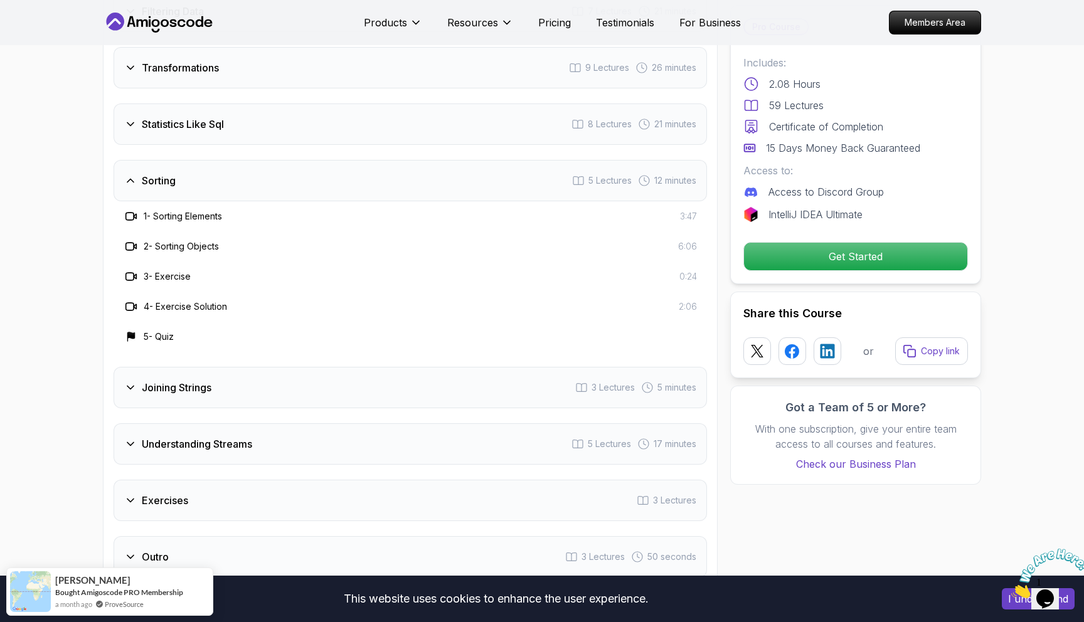
click at [313, 372] on div "Joining Strings 3 Lectures 5 minutes" at bounding box center [410, 387] width 593 height 41
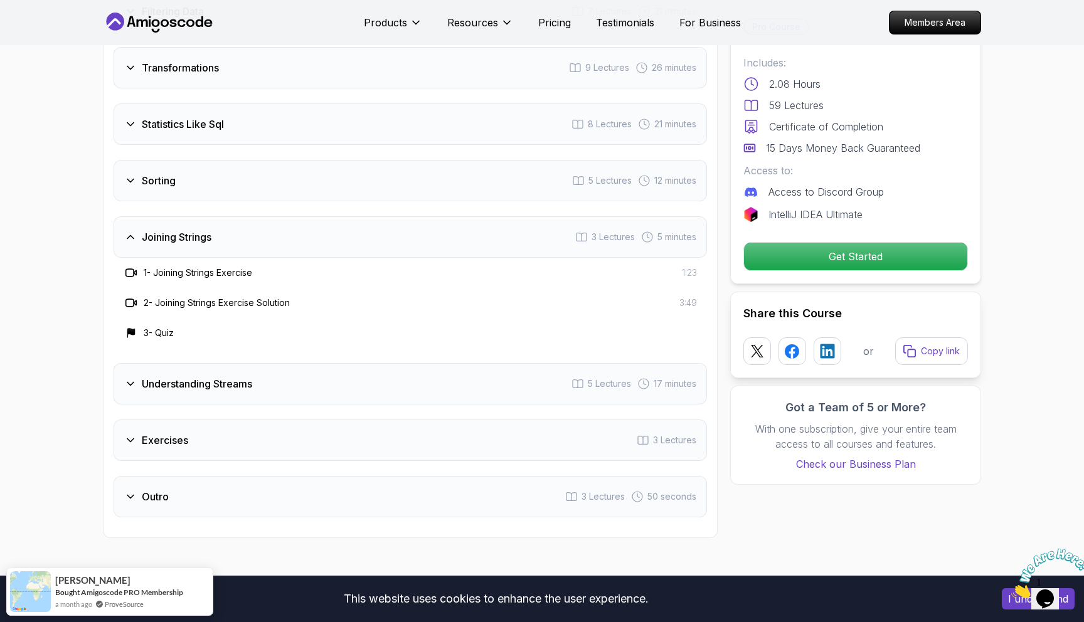
click at [313, 372] on div "Understanding Streams 5 Lectures 17 minutes" at bounding box center [410, 383] width 593 height 41
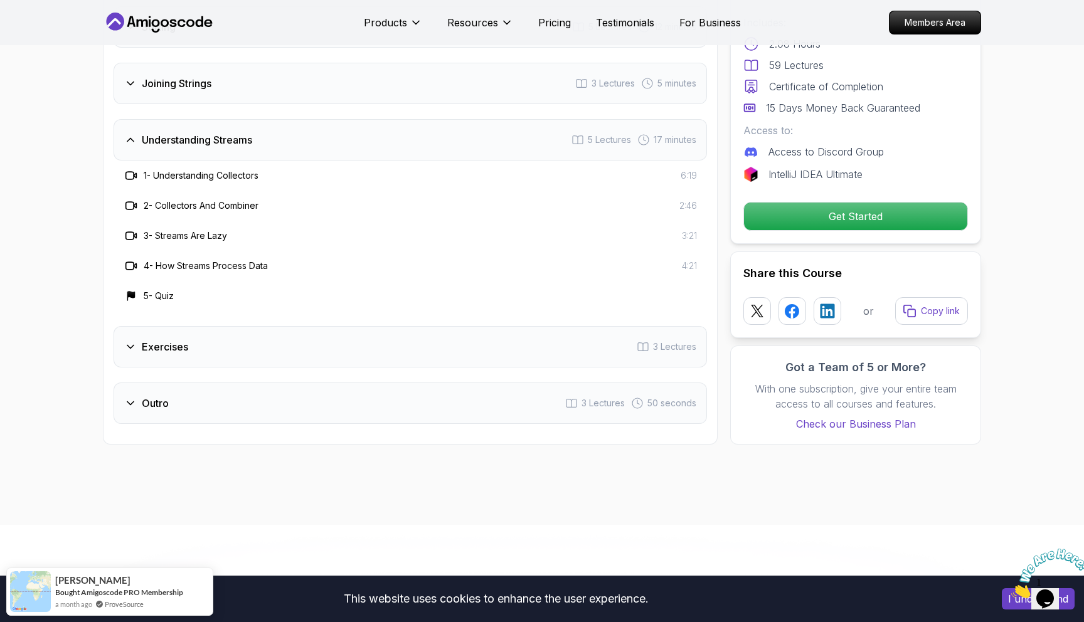
scroll to position [2122, 0]
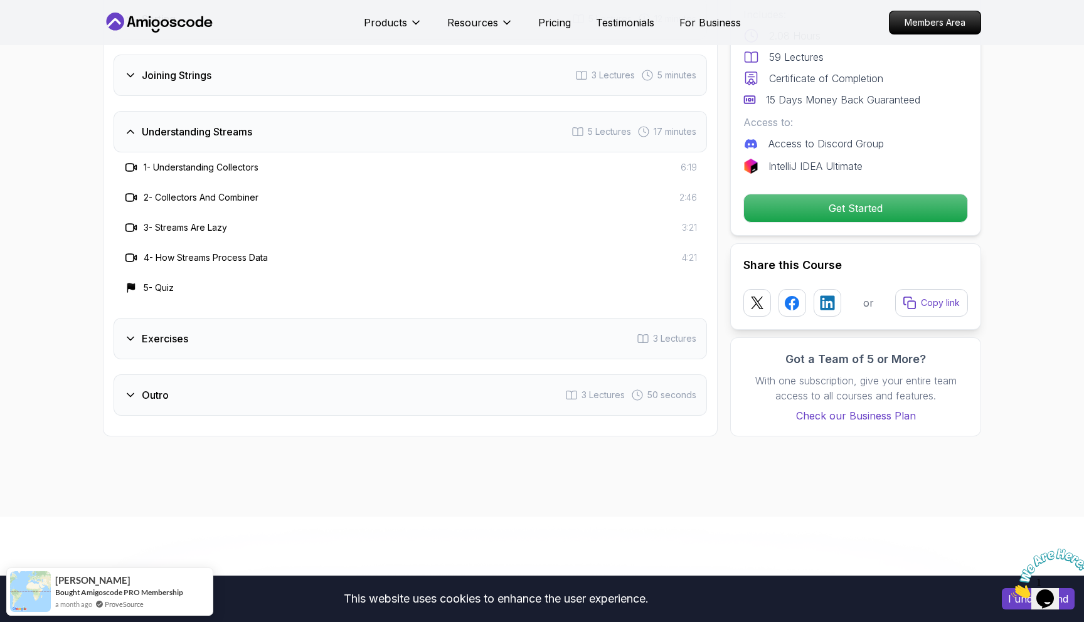
click at [294, 320] on div "Exercises 3 Lectures" at bounding box center [410, 338] width 593 height 41
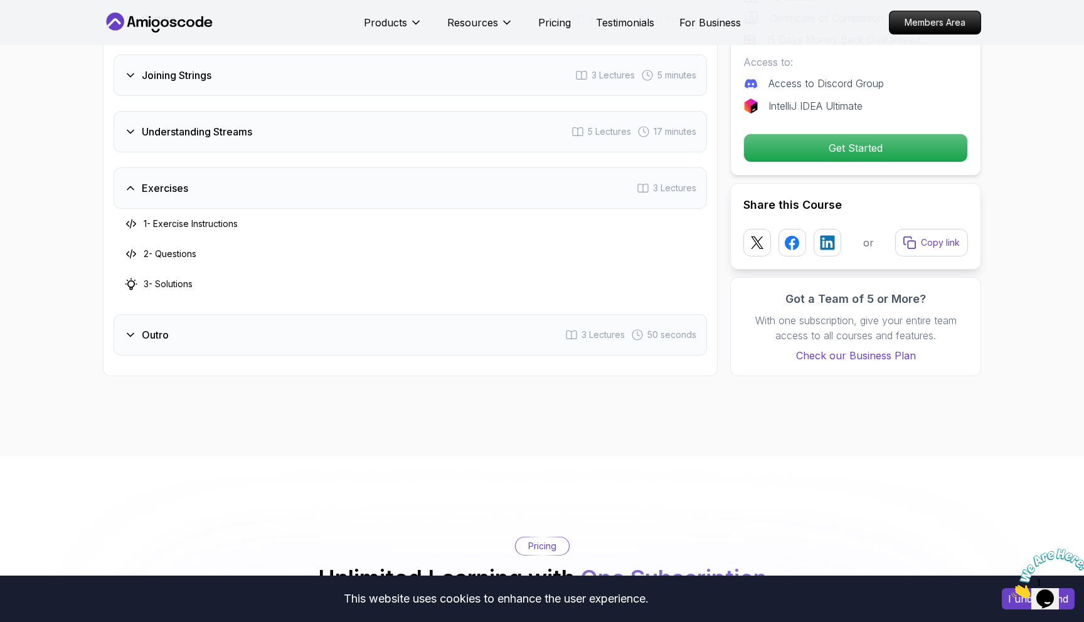
click at [294, 320] on div "Outro 3 Lectures 50 seconds" at bounding box center [410, 334] width 593 height 41
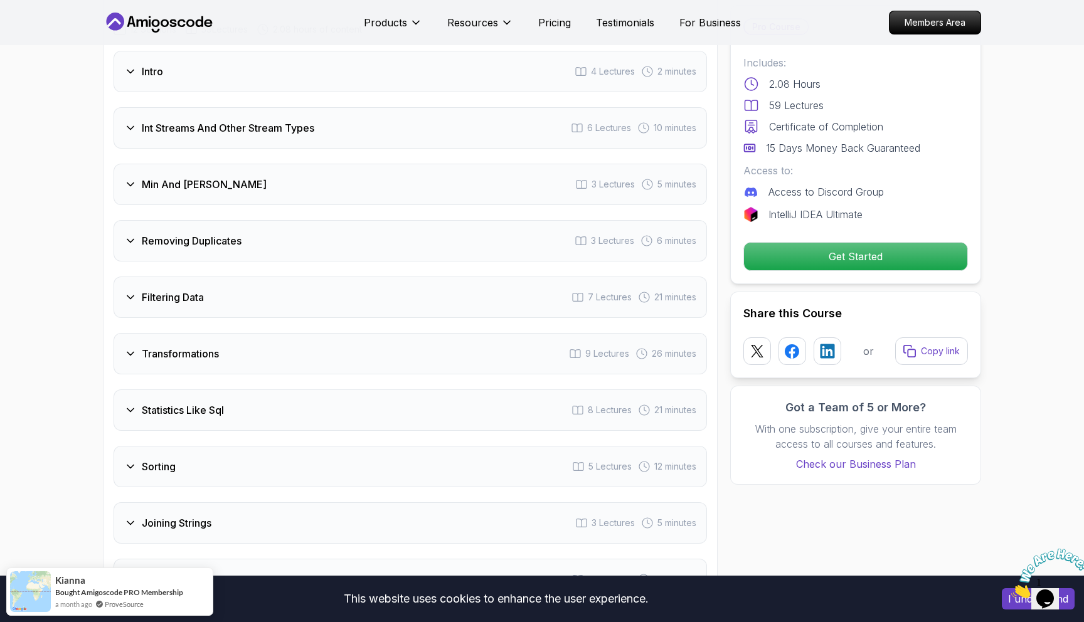
scroll to position [1671, 0]
click at [284, 336] on div "Transformations 9 Lectures 26 minutes" at bounding box center [410, 356] width 593 height 41
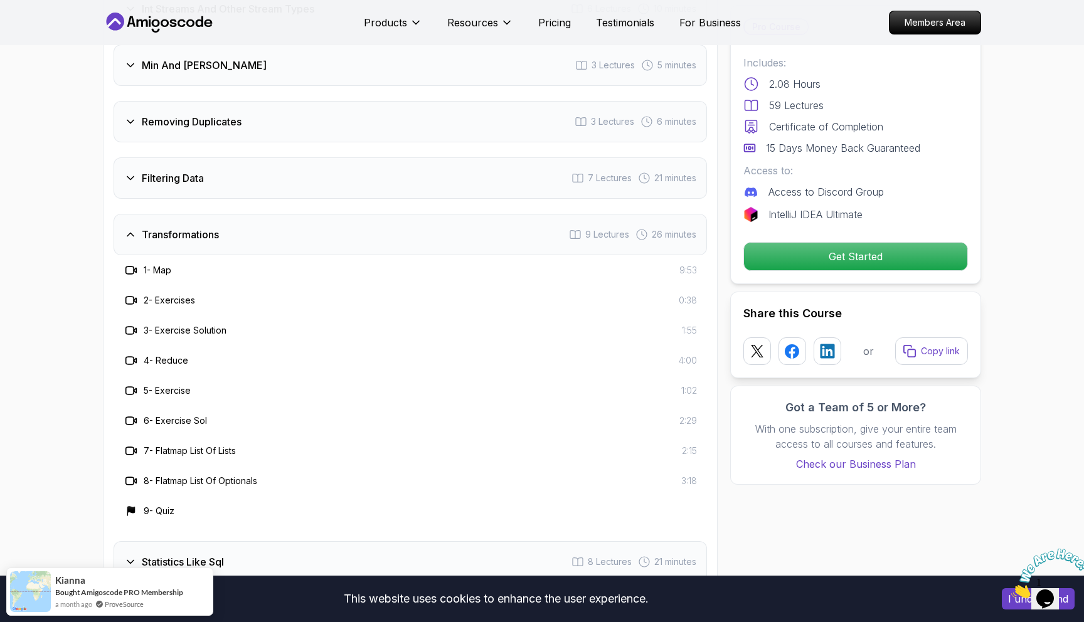
scroll to position [1803, 0]
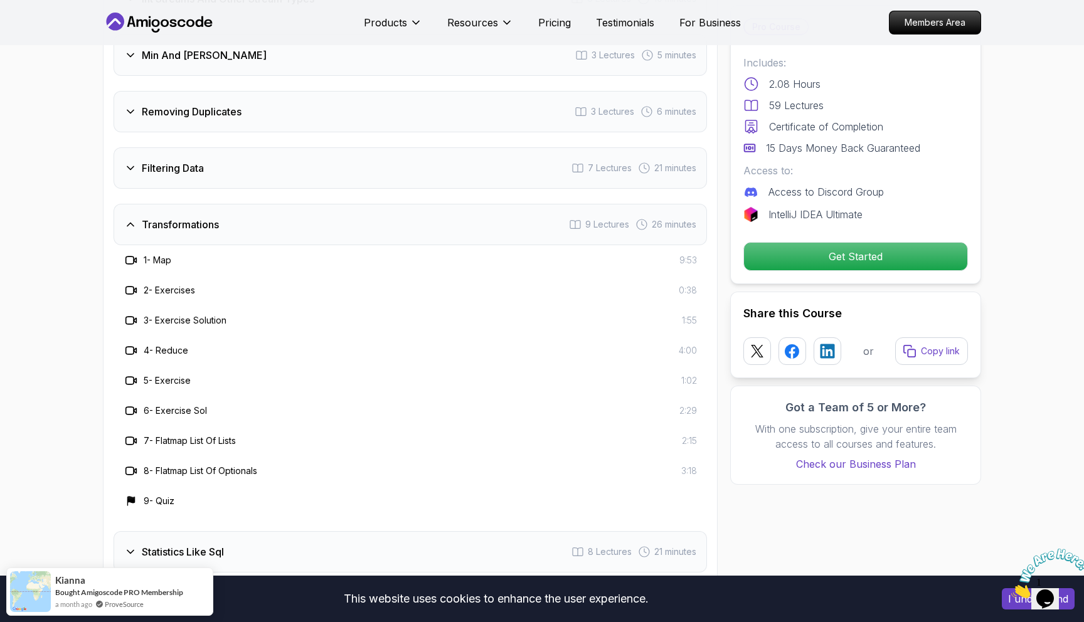
click at [256, 154] on div "Filtering Data 7 Lectures 21 minutes" at bounding box center [410, 167] width 593 height 41
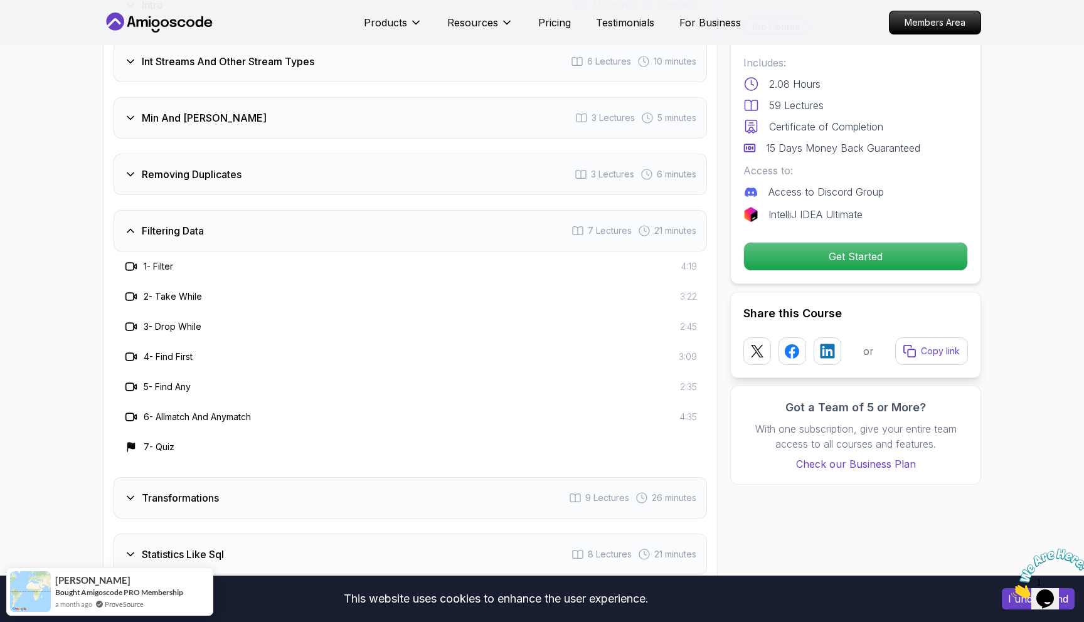
scroll to position [1719, 0]
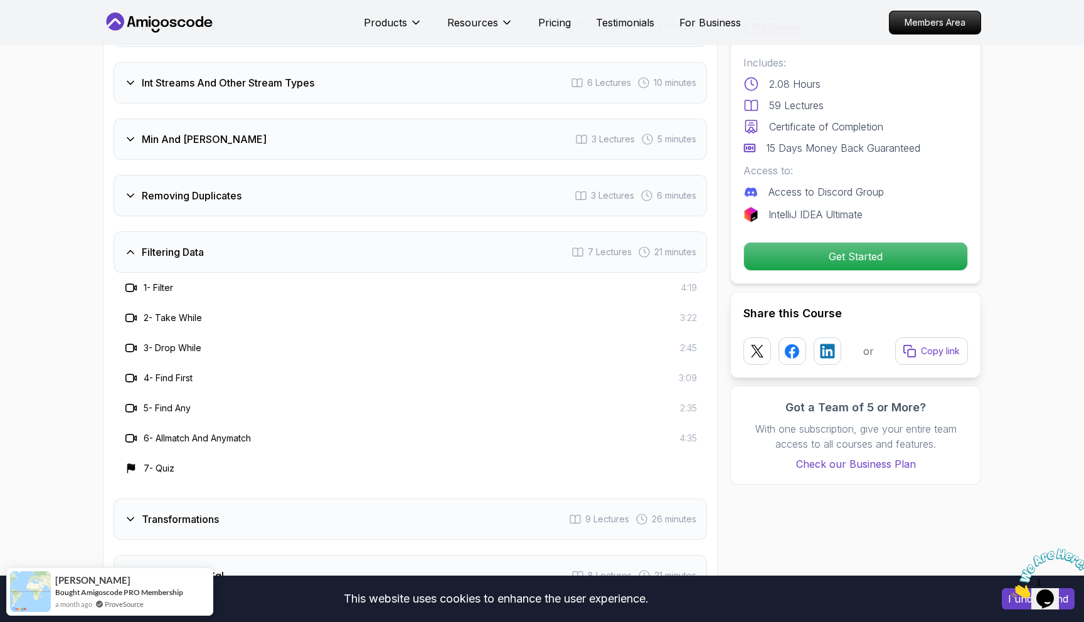
click at [230, 188] on h3 "Removing Duplicates" at bounding box center [192, 195] width 100 height 15
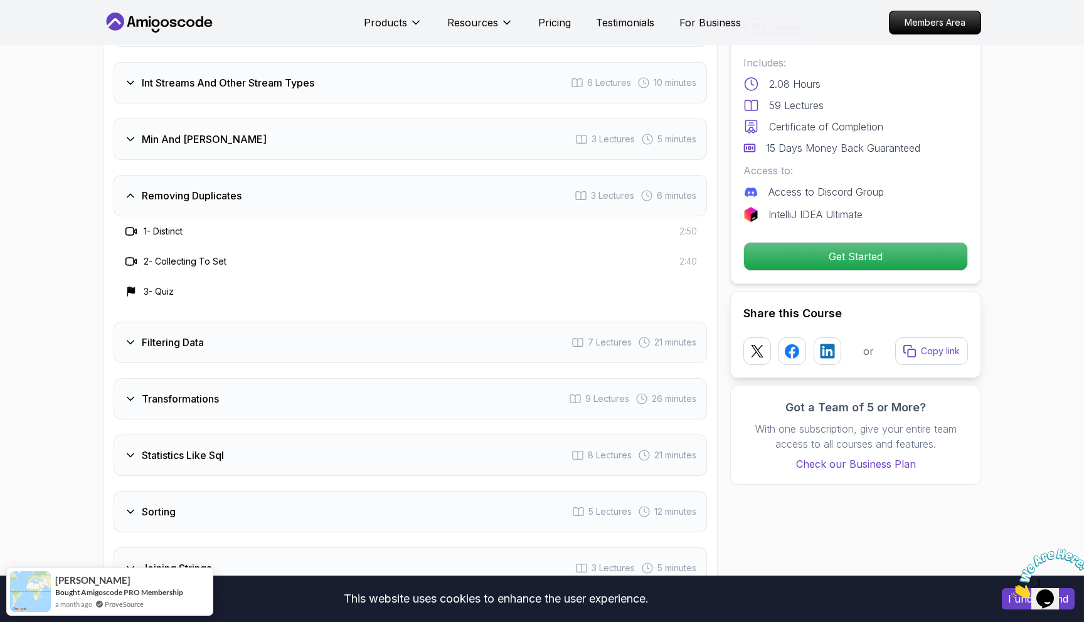
click at [230, 188] on h3 "Removing Duplicates" at bounding box center [192, 195] width 100 height 15
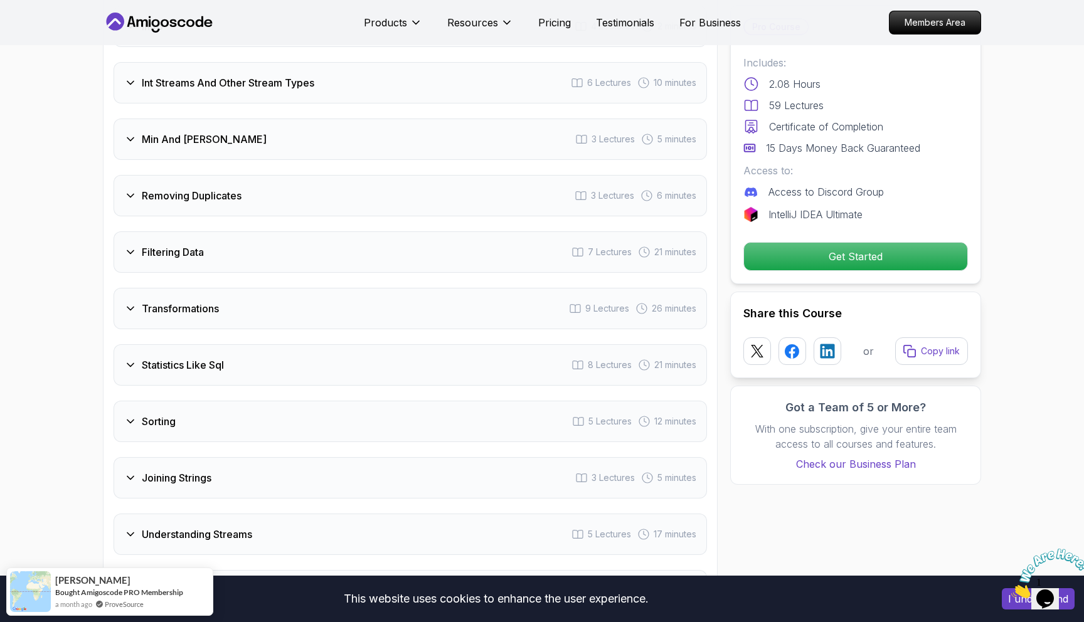
click at [231, 237] on div "Filtering Data 7 Lectures 21 minutes" at bounding box center [410, 251] width 593 height 41
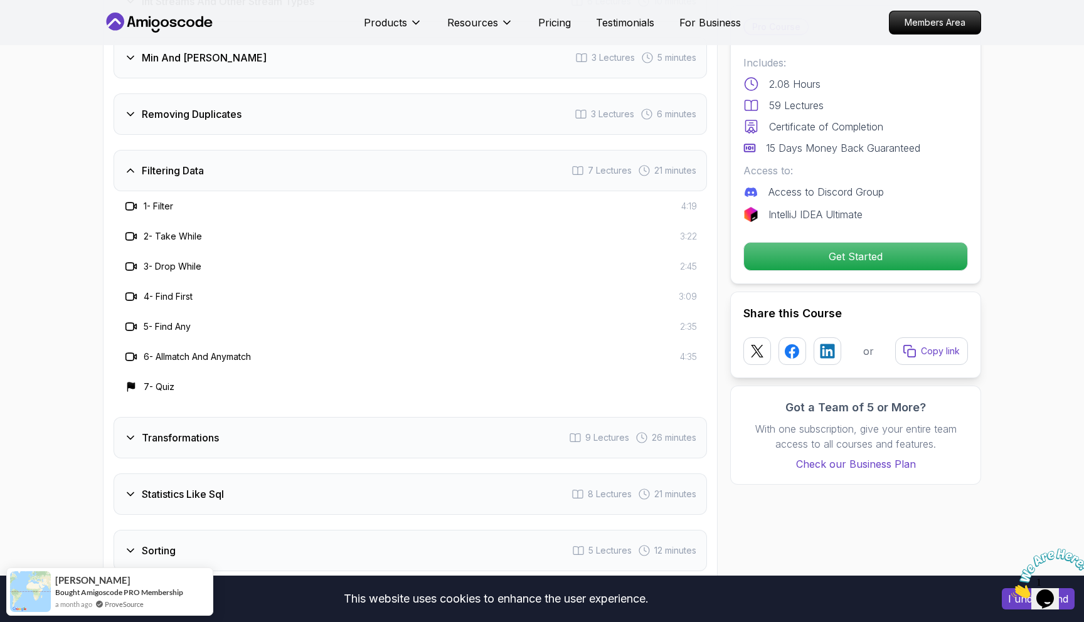
scroll to position [1816, 0]
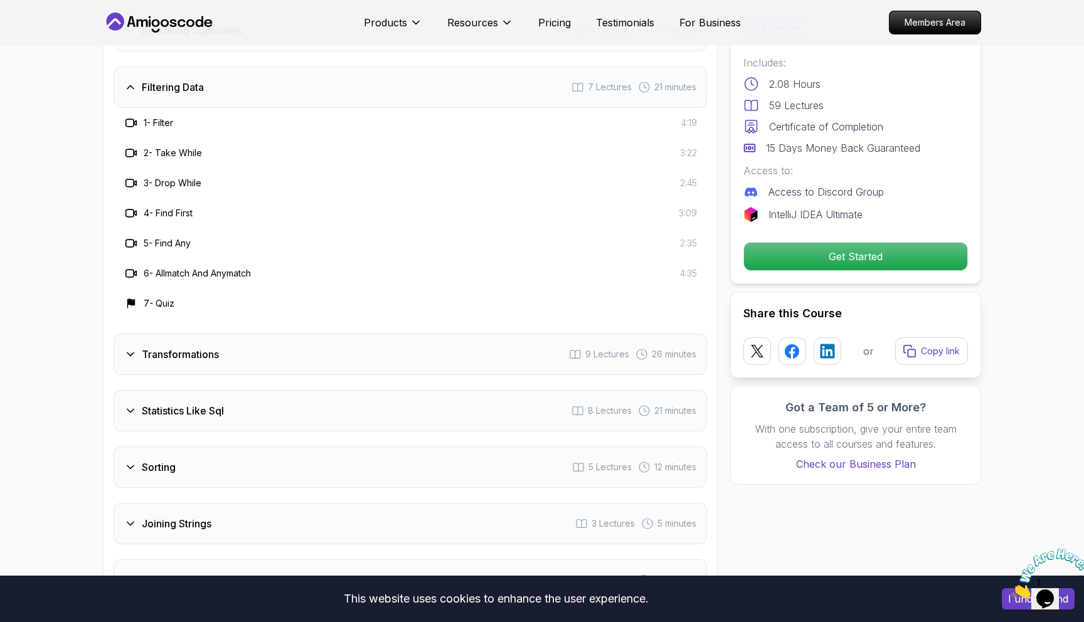
click at [199, 347] on h3 "Transformations" at bounding box center [180, 354] width 77 height 15
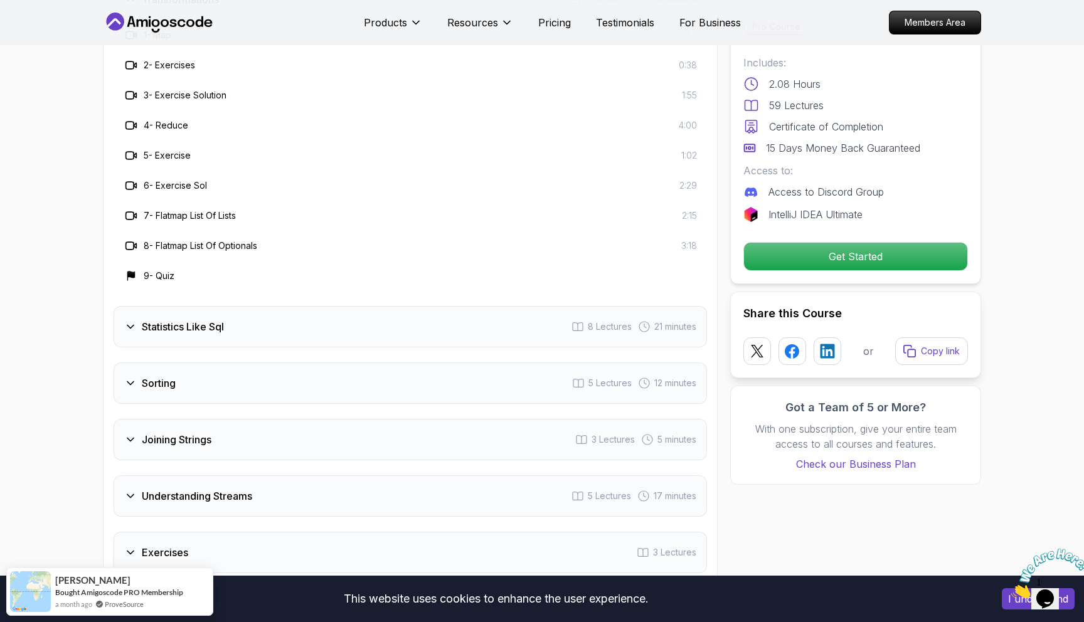
scroll to position [2038, 0]
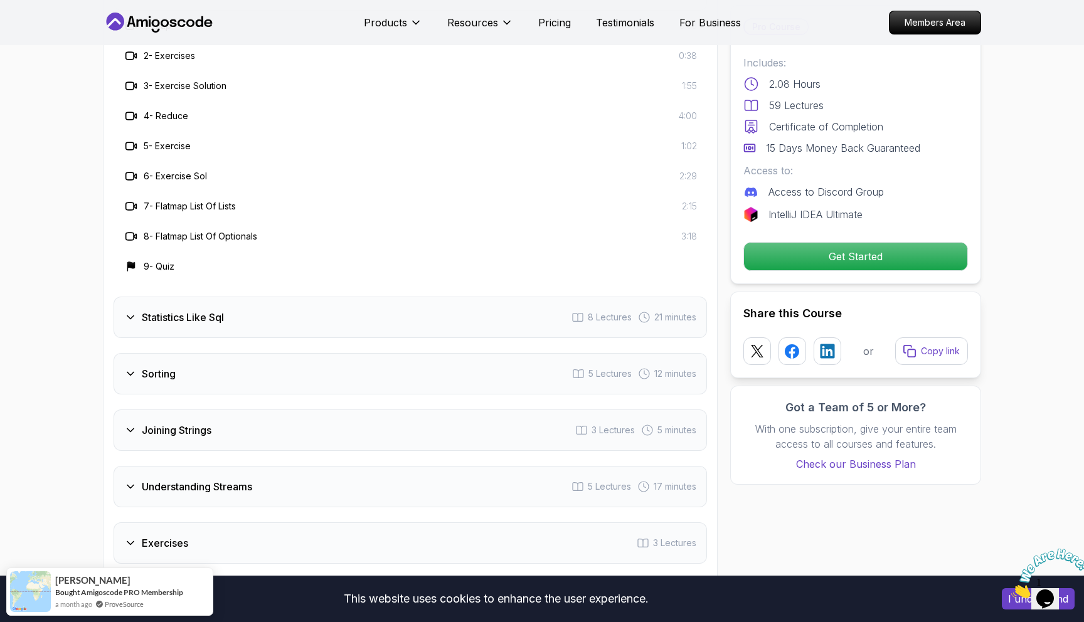
click at [230, 305] on div "Statistics Like Sql 8 Lectures 21 minutes" at bounding box center [410, 317] width 593 height 41
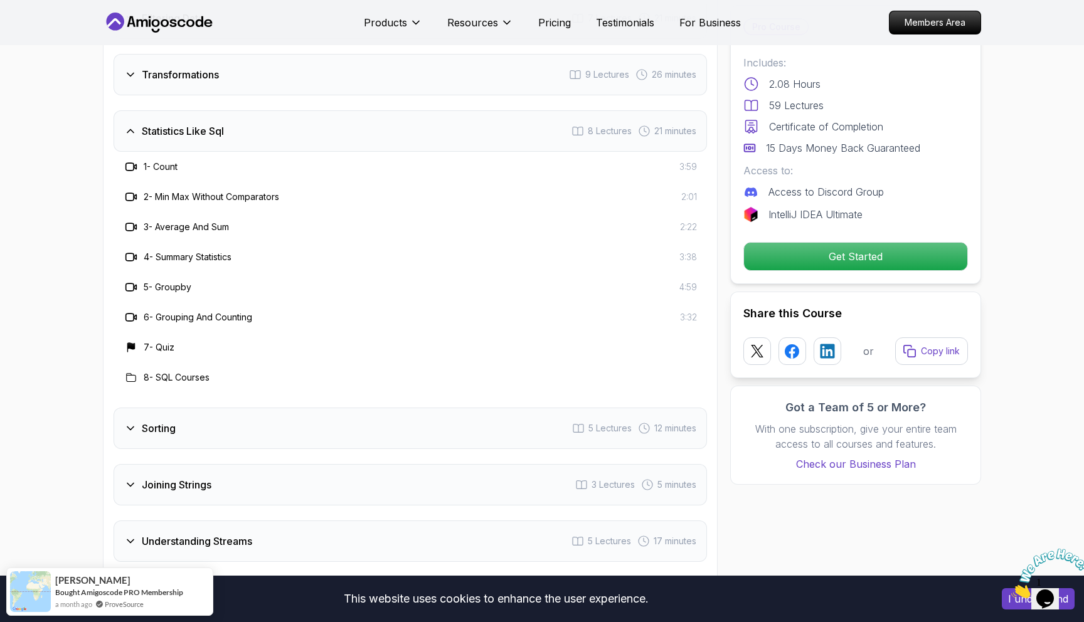
scroll to position [1948, 0]
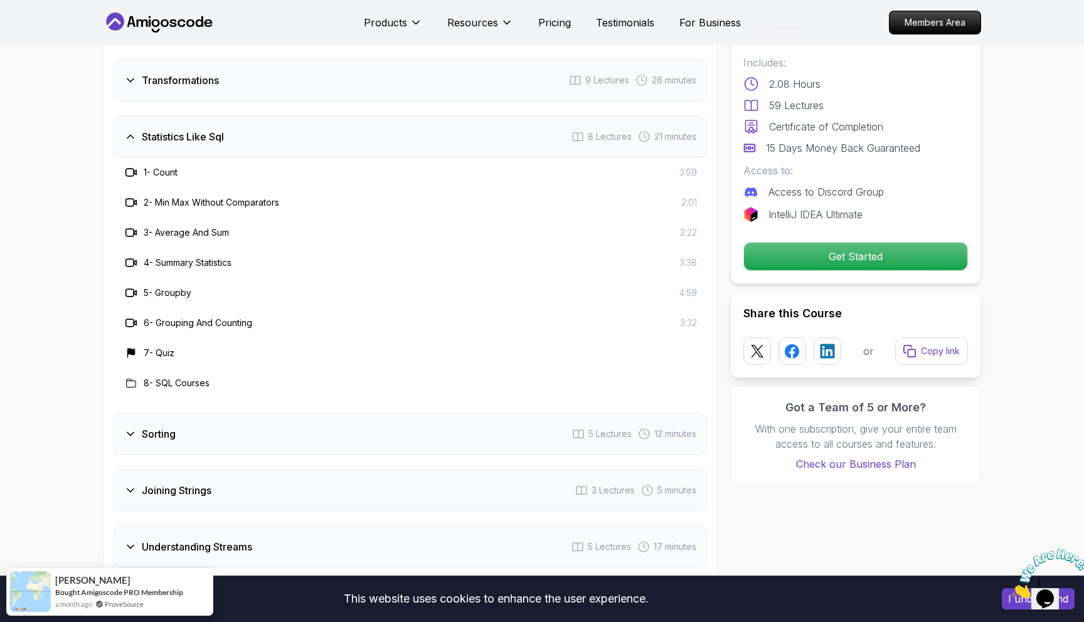
click at [268, 413] on div "Sorting 5 Lectures 12 minutes" at bounding box center [410, 433] width 593 height 41
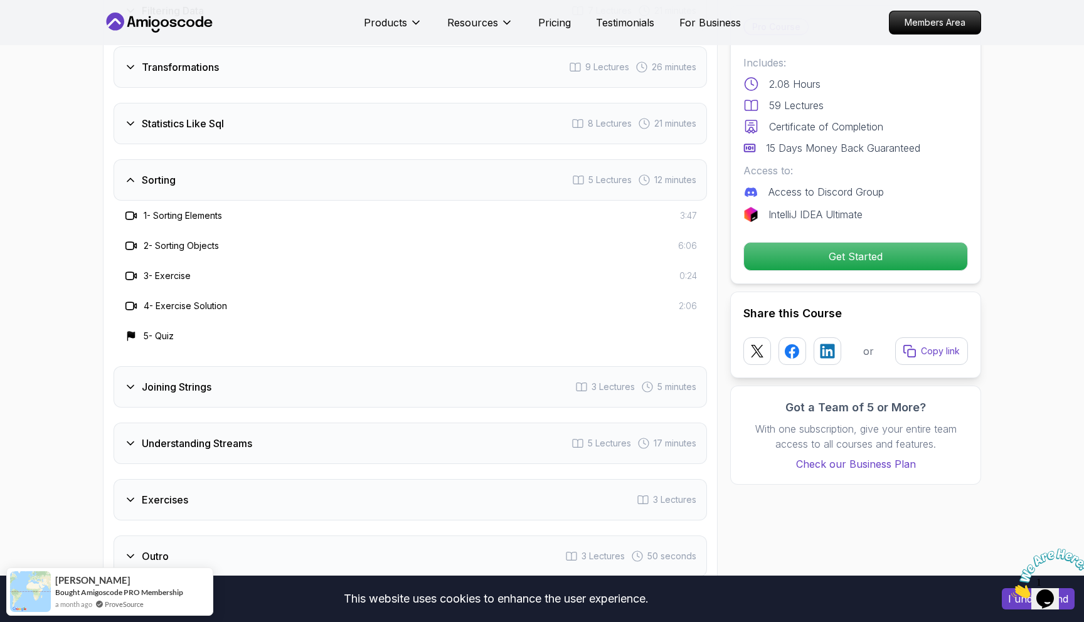
scroll to position [1960, 0]
click at [268, 383] on div "Joining Strings 3 Lectures 5 minutes" at bounding box center [410, 387] width 593 height 41
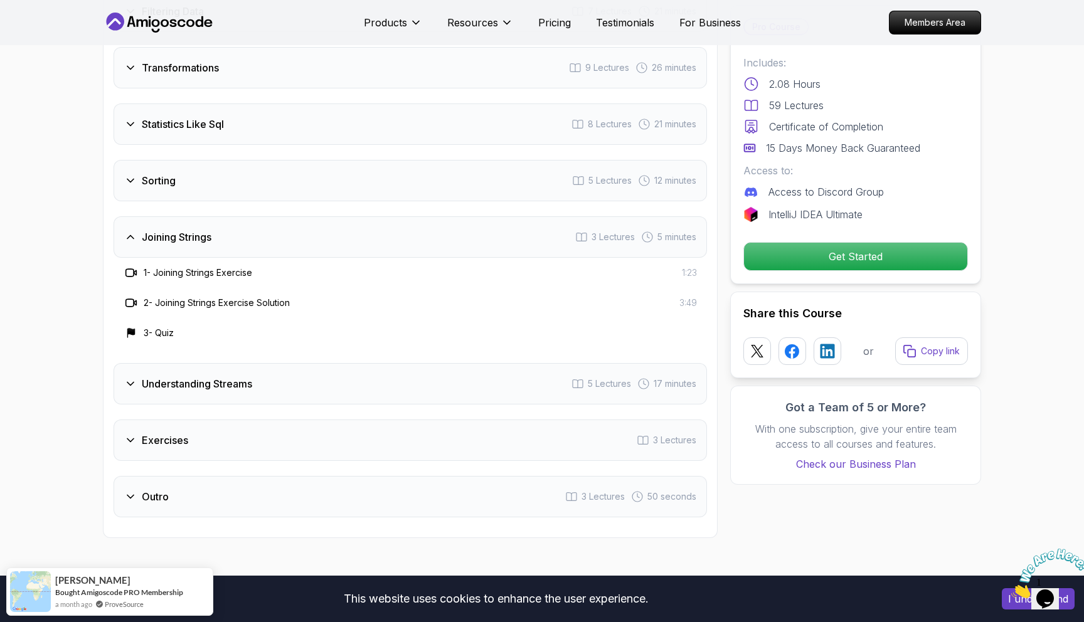
click at [268, 381] on div "Understanding Streams 5 Lectures 17 minutes" at bounding box center [410, 383] width 593 height 41
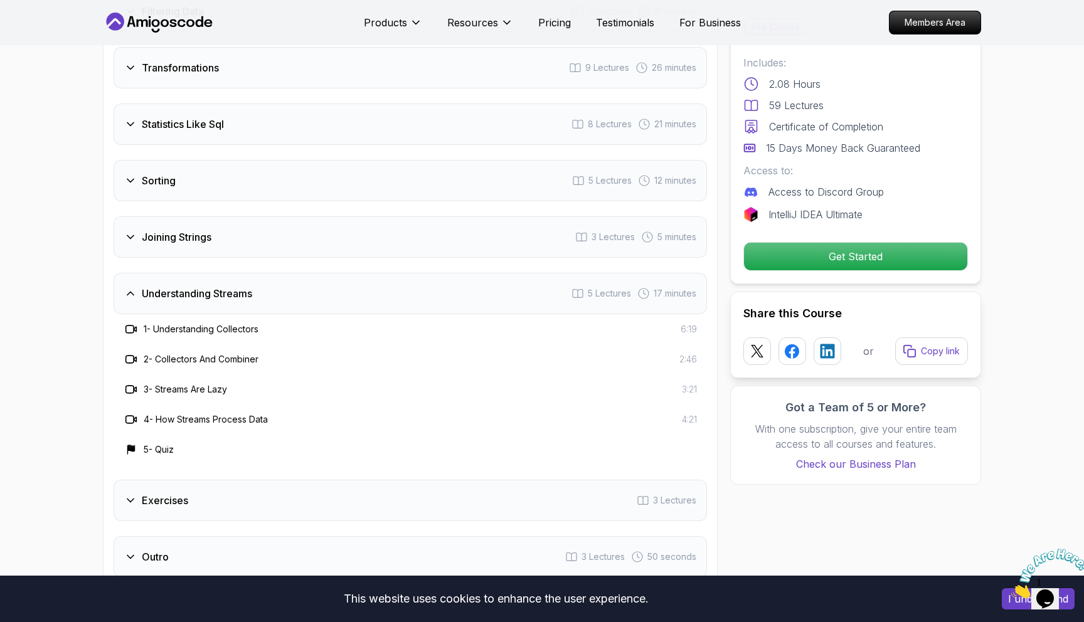
click at [259, 273] on div "Understanding Streams 5 Lectures 17 minutes" at bounding box center [410, 293] width 593 height 41
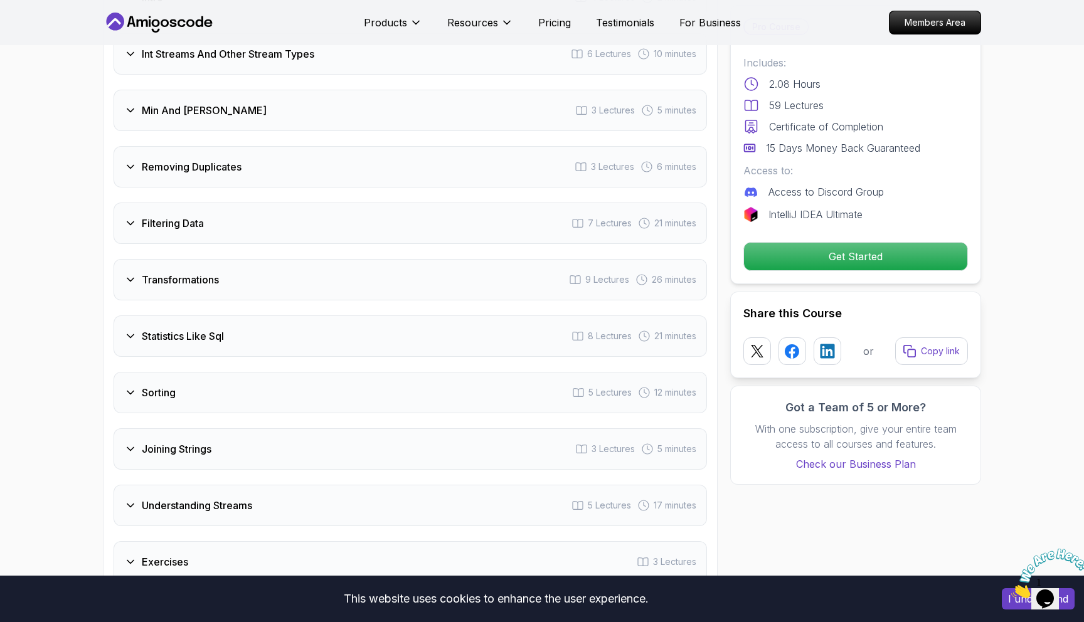
scroll to position [1517, 0]
